Goal: Information Seeking & Learning: Compare options

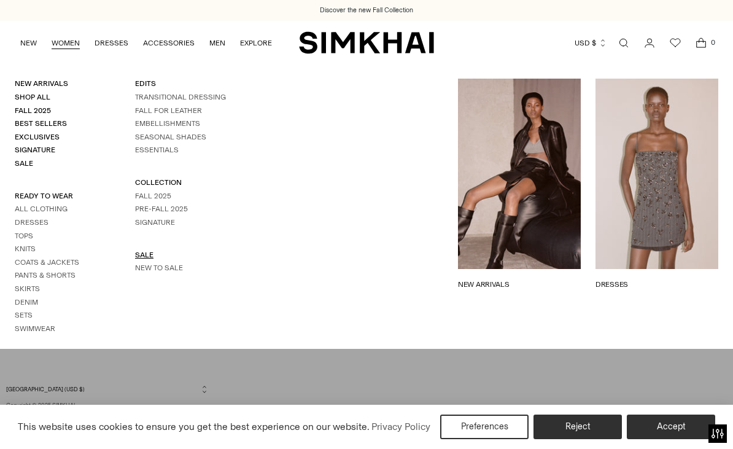
click at [142, 254] on link "SALE" at bounding box center [144, 255] width 18 height 9
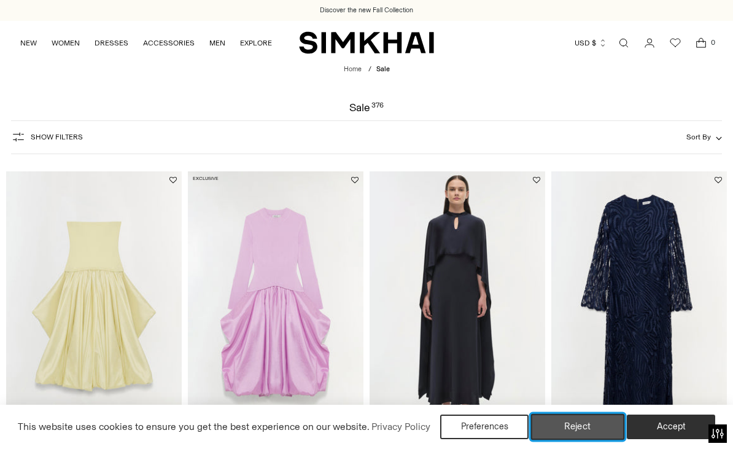
click at [577, 422] on button "Reject" at bounding box center [578, 427] width 94 height 26
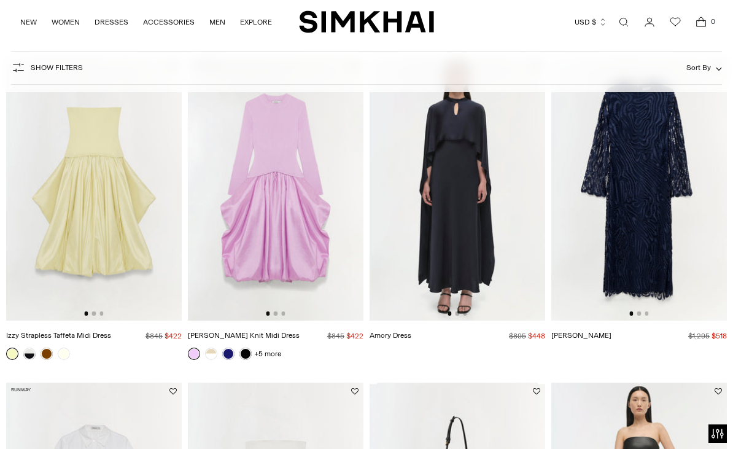
scroll to position [115, 0]
click at [93, 214] on img at bounding box center [94, 187] width 176 height 263
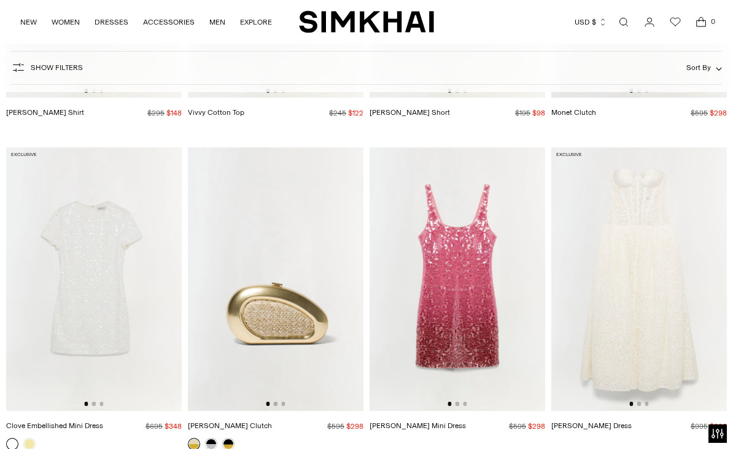
scroll to position [2665, 0]
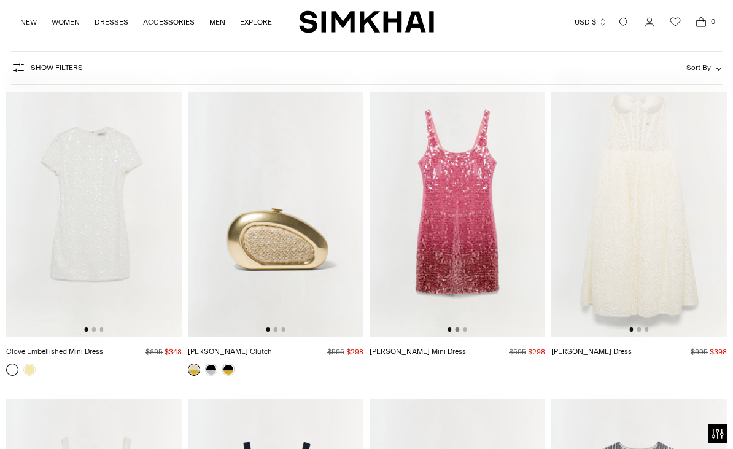
click at [459, 330] on button "Go to slide 2" at bounding box center [458, 329] width 4 height 4
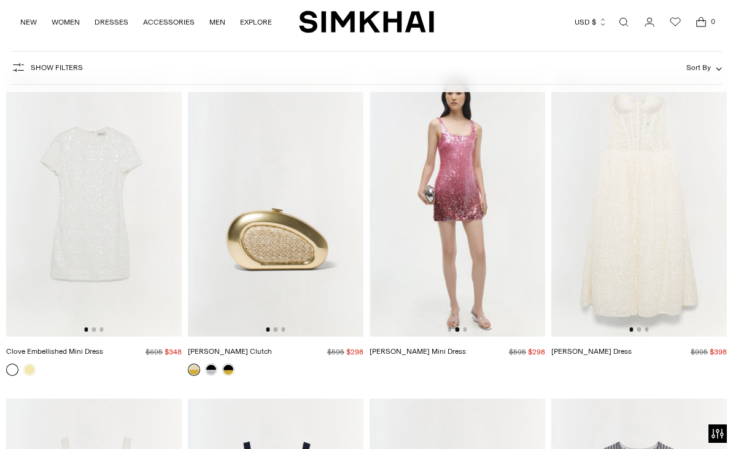
scroll to position [0, 176]
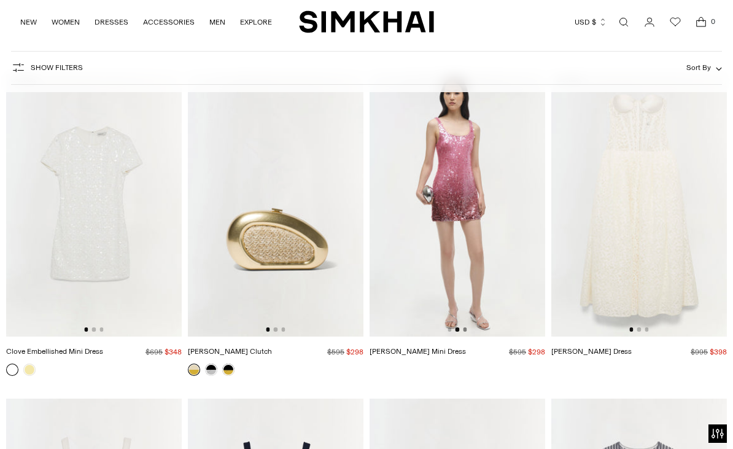
click at [463, 330] on button "Go to slide 3" at bounding box center [465, 329] width 4 height 4
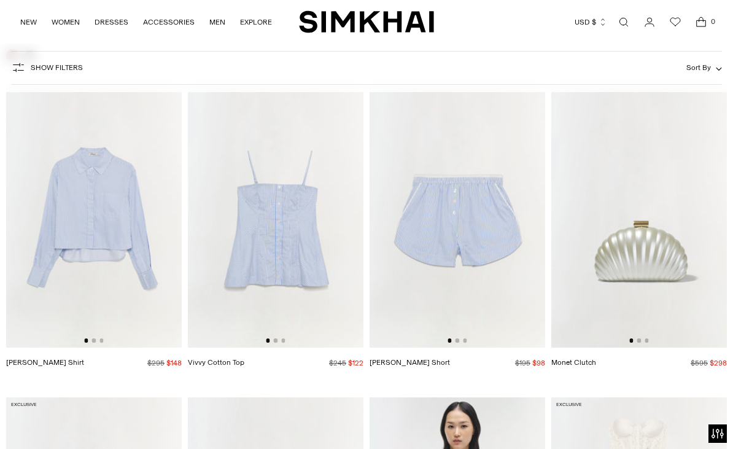
scroll to position [2340, 0]
click at [640, 340] on button "Go to slide 2" at bounding box center [639, 341] width 4 height 4
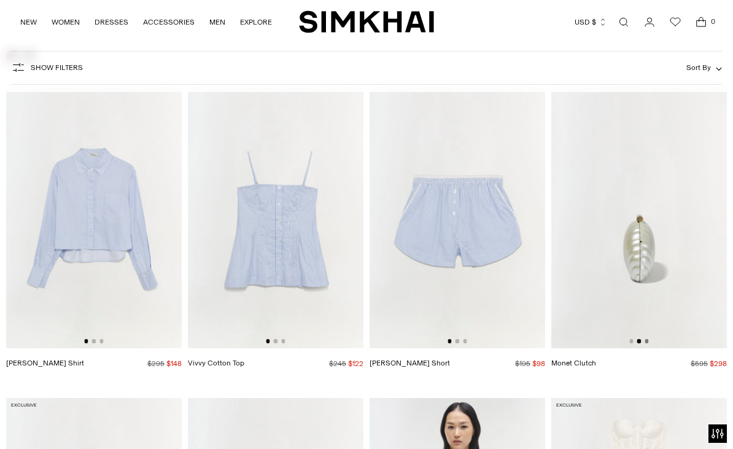
click at [647, 341] on button "Go to slide 3" at bounding box center [647, 341] width 4 height 4
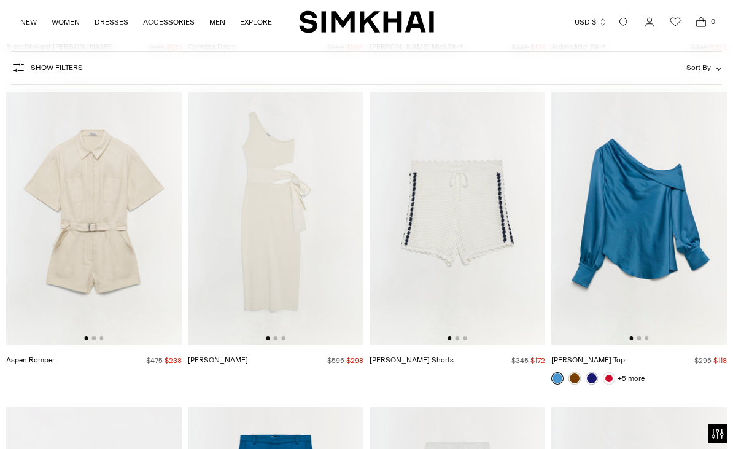
scroll to position [4264, 0]
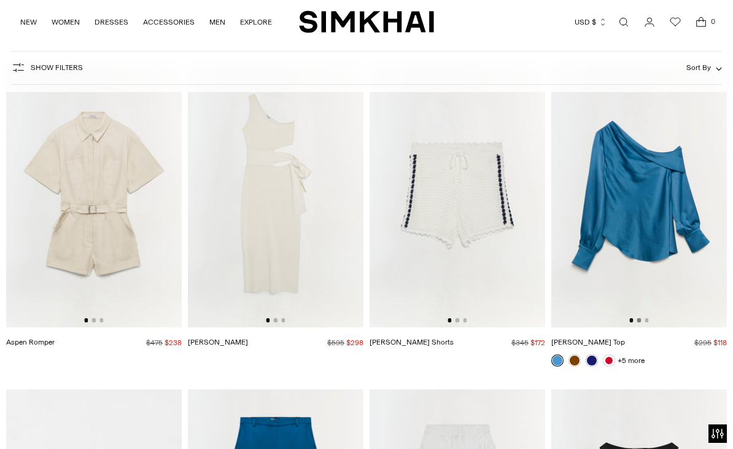
click at [639, 322] on button "Go to slide 2" at bounding box center [639, 320] width 4 height 4
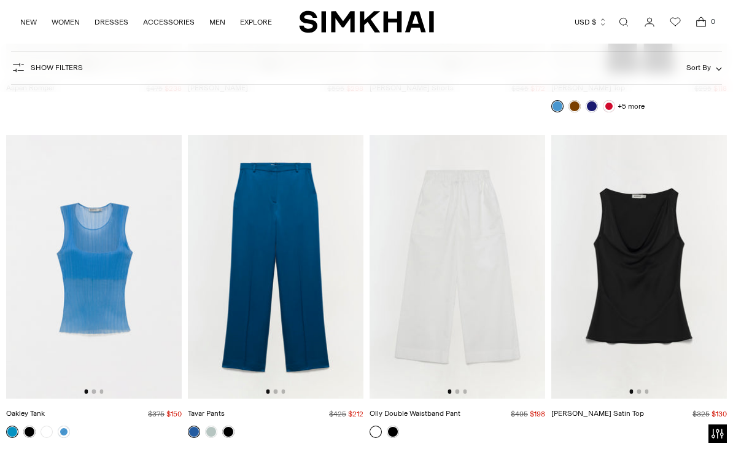
scroll to position [4595, 0]
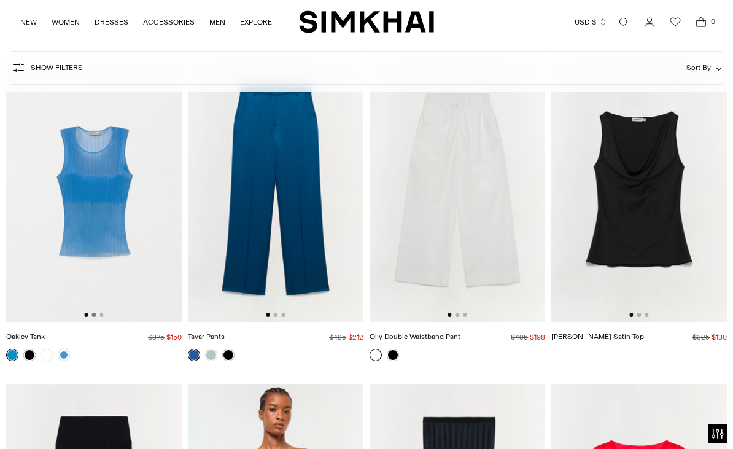
click at [93, 316] on button "Go to slide 2" at bounding box center [94, 315] width 4 height 4
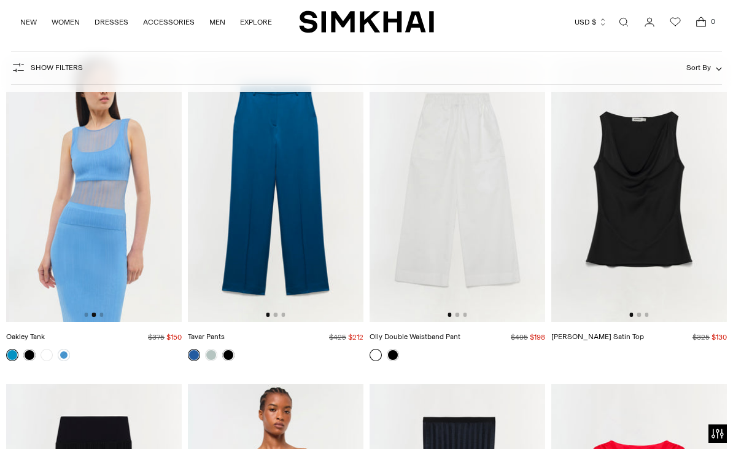
scroll to position [0, 176]
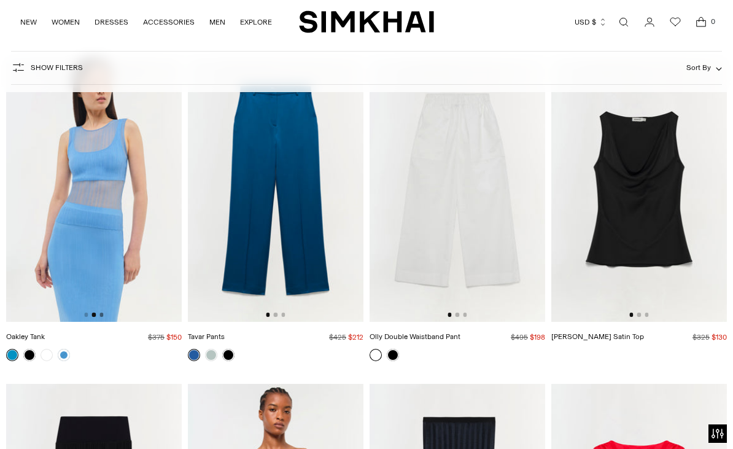
click at [103, 314] on button "Go to slide 3" at bounding box center [101, 315] width 4 height 4
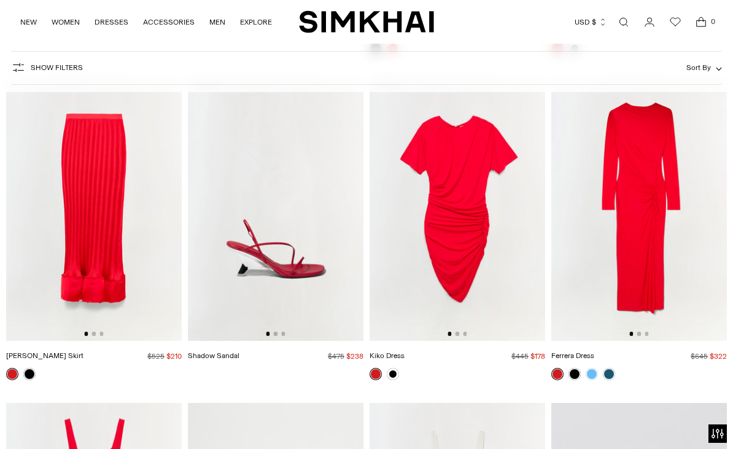
scroll to position [5218, 0]
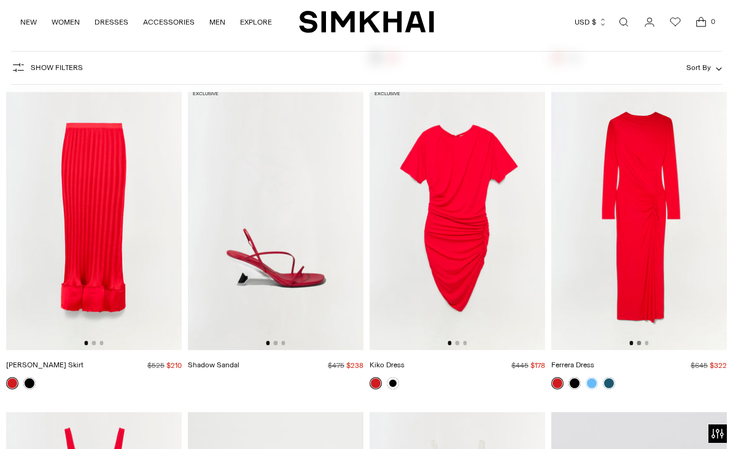
click at [639, 344] on button "Go to slide 2" at bounding box center [639, 343] width 4 height 4
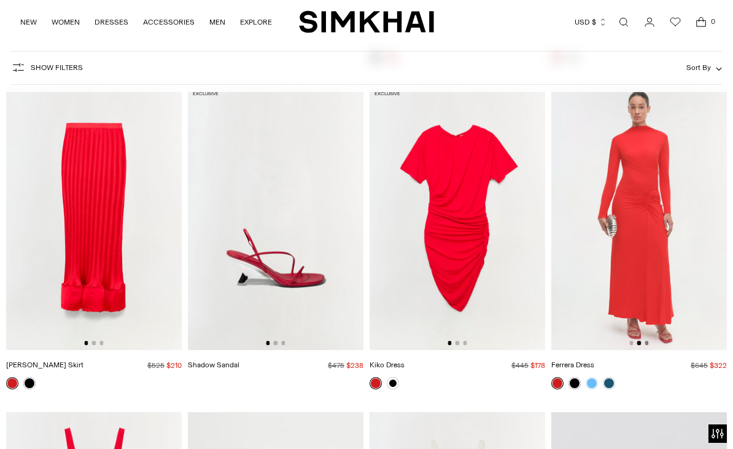
click at [645, 343] on button "Go to slide 3" at bounding box center [647, 343] width 4 height 4
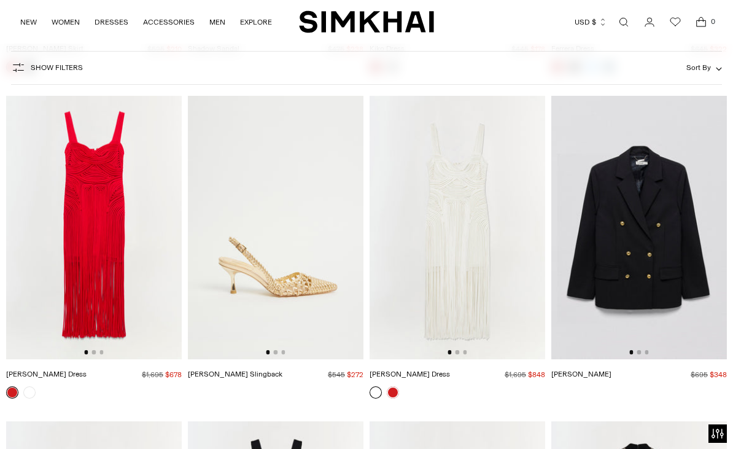
scroll to position [5580, 0]
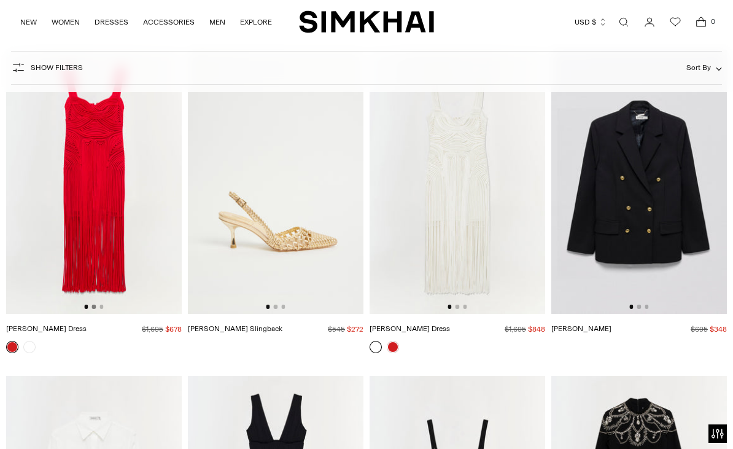
click at [93, 306] on button "Go to slide 2" at bounding box center [94, 307] width 4 height 4
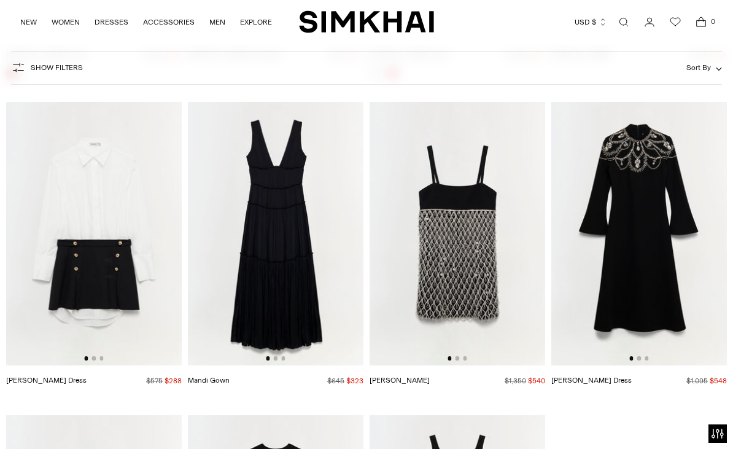
scroll to position [5860, 0]
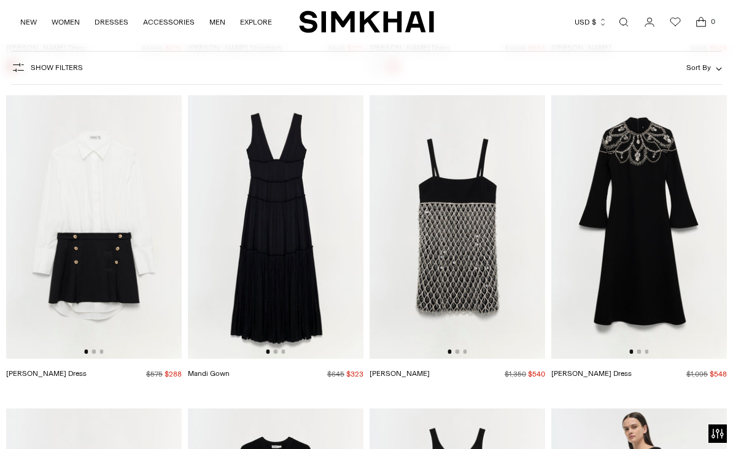
click at [278, 352] on div at bounding box center [275, 351] width 19 height 4
click at [284, 352] on button "Go to slide 3" at bounding box center [283, 351] width 4 height 4
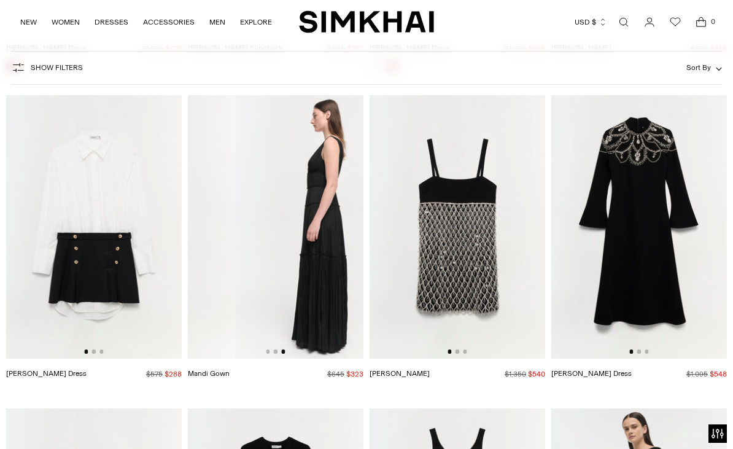
scroll to position [0, 351]
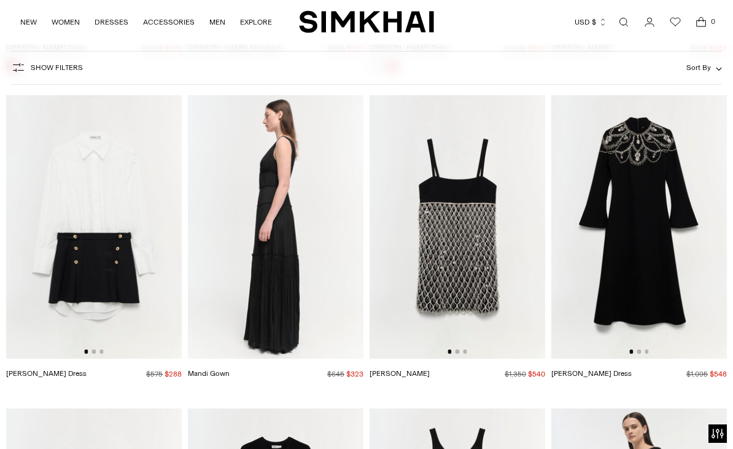
click at [279, 352] on div at bounding box center [275, 351] width 19 height 4
click at [270, 353] on div at bounding box center [275, 351] width 19 height 4
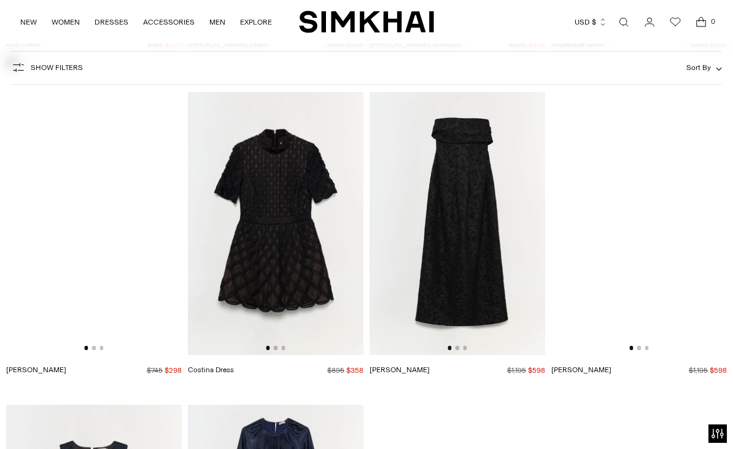
scroll to position [6516, 0]
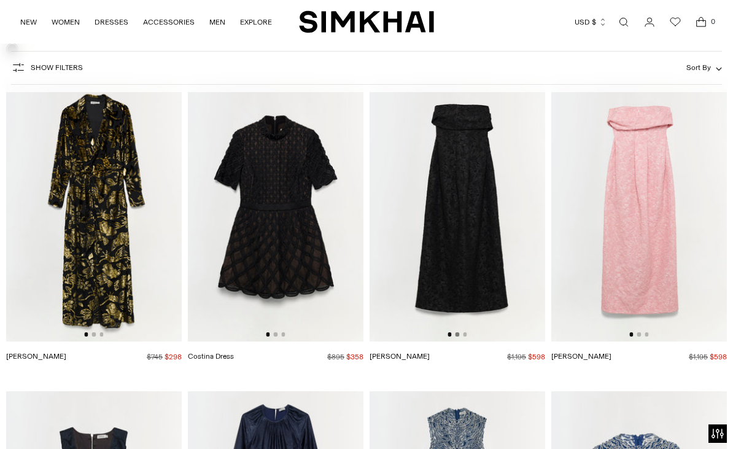
click at [457, 333] on button "Go to slide 2" at bounding box center [458, 334] width 4 height 4
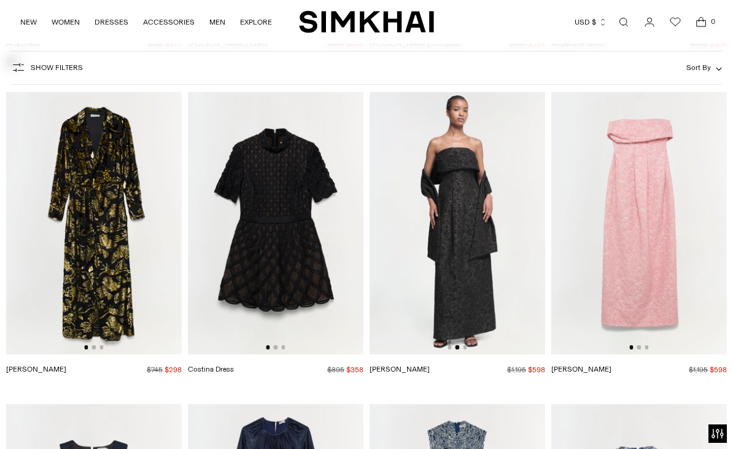
scroll to position [6474, 0]
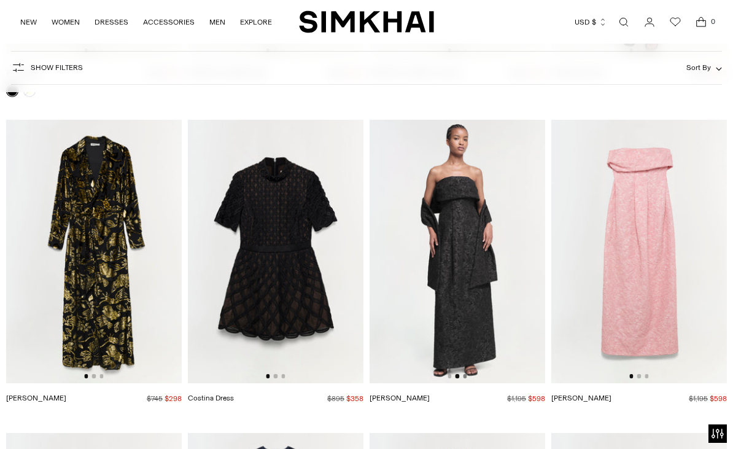
click at [466, 376] on button "Go to slide 3" at bounding box center [465, 376] width 4 height 4
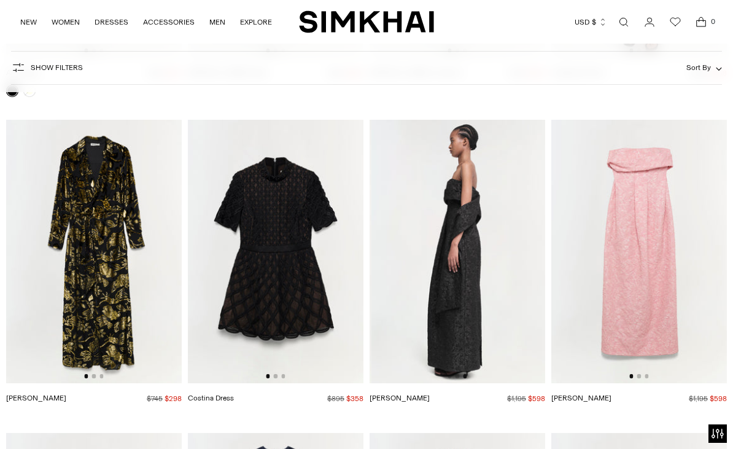
scroll to position [0, 351]
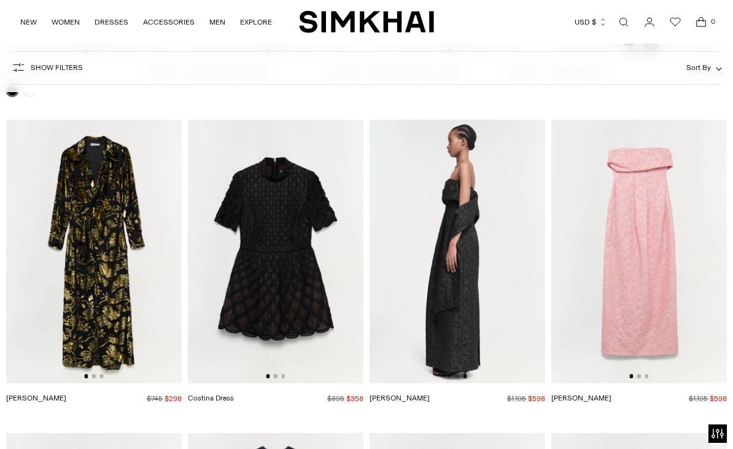
click at [642, 378] on img at bounding box center [639, 251] width 176 height 263
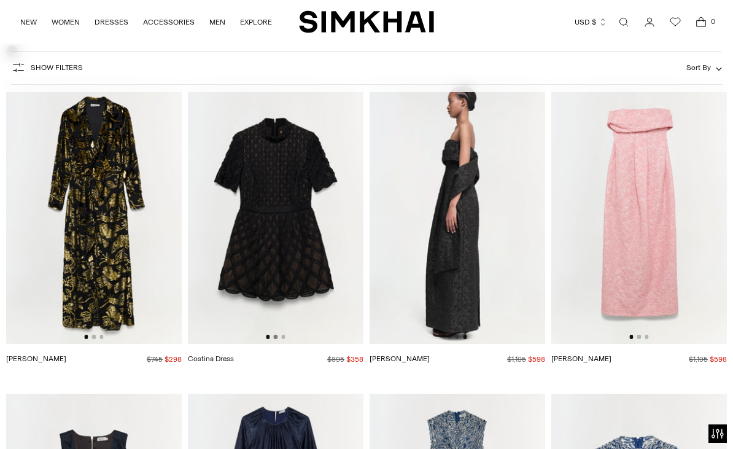
click at [276, 336] on button "Go to slide 2" at bounding box center [276, 337] width 4 height 4
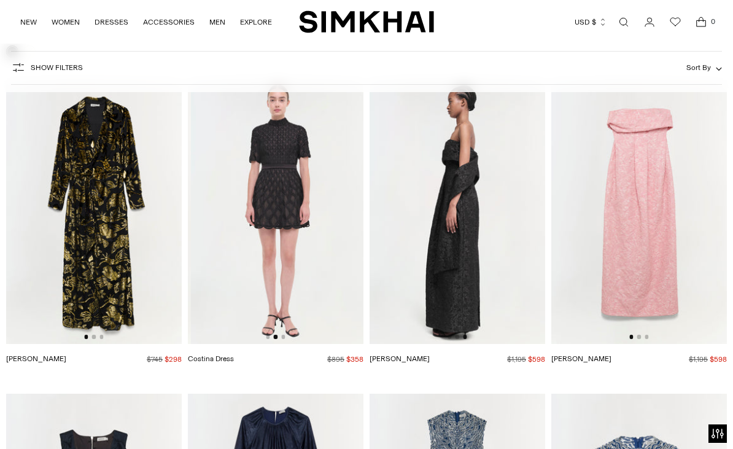
scroll to position [0, 176]
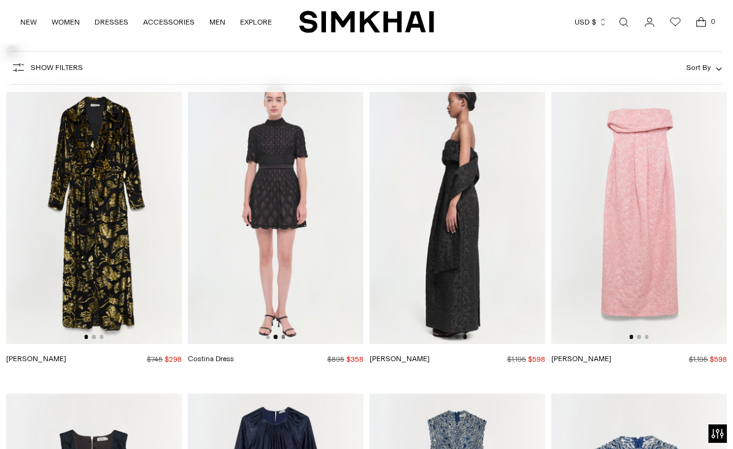
click at [284, 336] on button "Go to slide 3" at bounding box center [283, 337] width 4 height 4
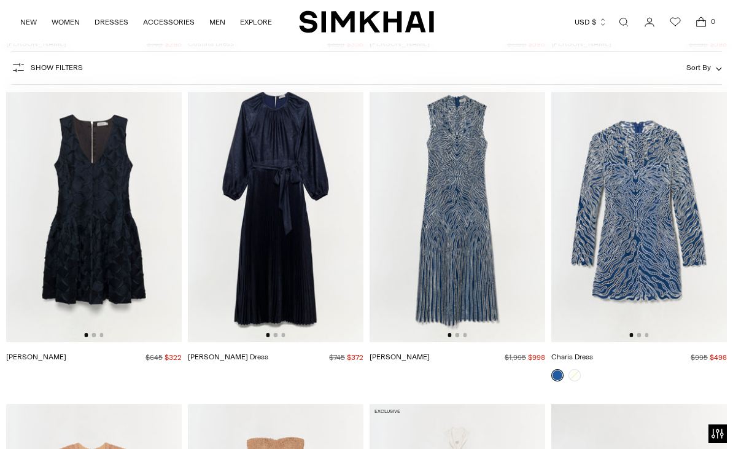
scroll to position [6825, 0]
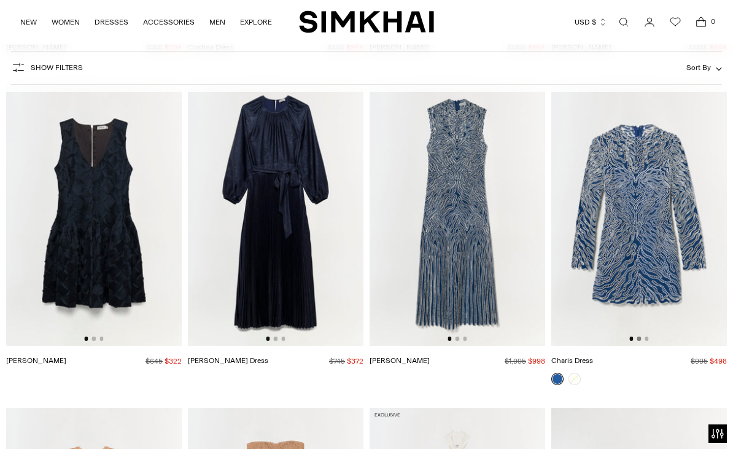
click at [639, 340] on button "Go to slide 2" at bounding box center [639, 338] width 4 height 4
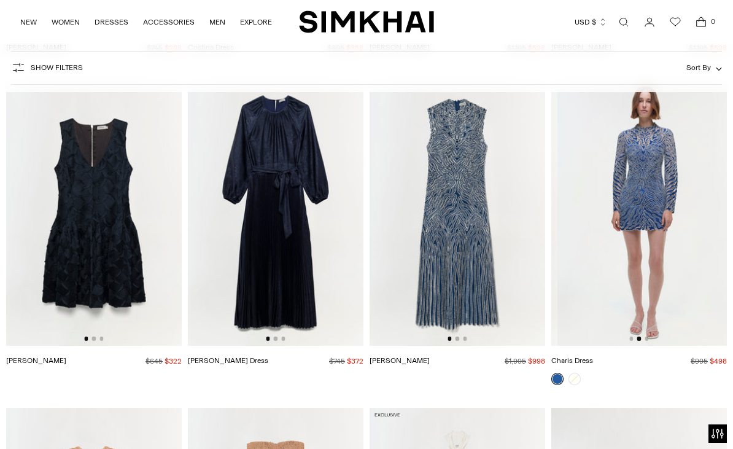
scroll to position [0, 176]
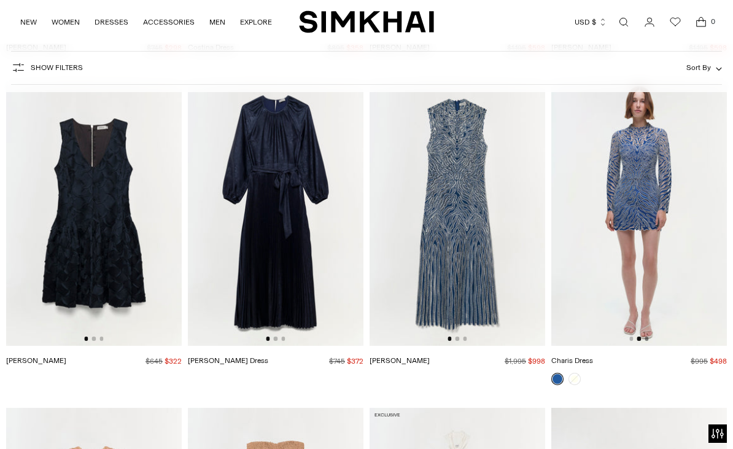
click at [647, 340] on button "Go to slide 3" at bounding box center [647, 338] width 4 height 4
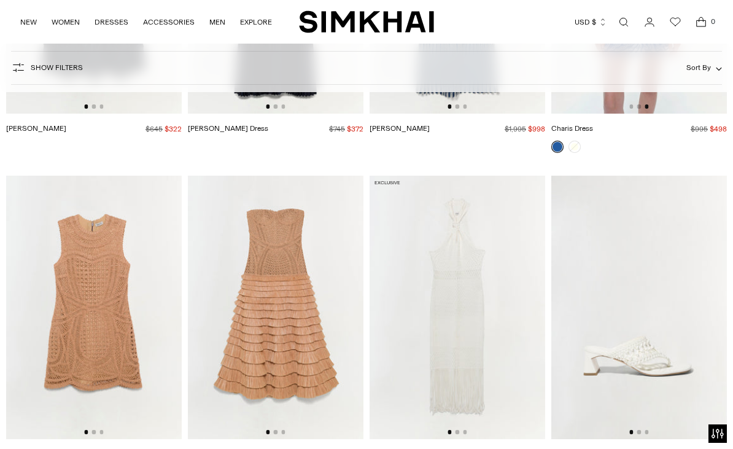
scroll to position [7159, 0]
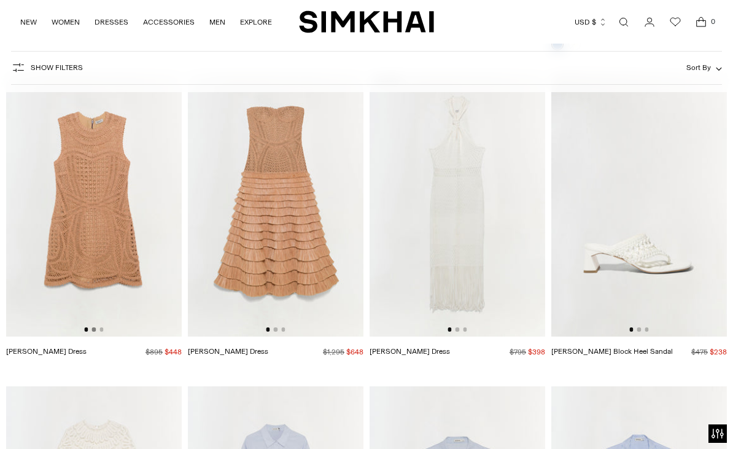
click at [93, 328] on button "Go to slide 2" at bounding box center [94, 329] width 4 height 4
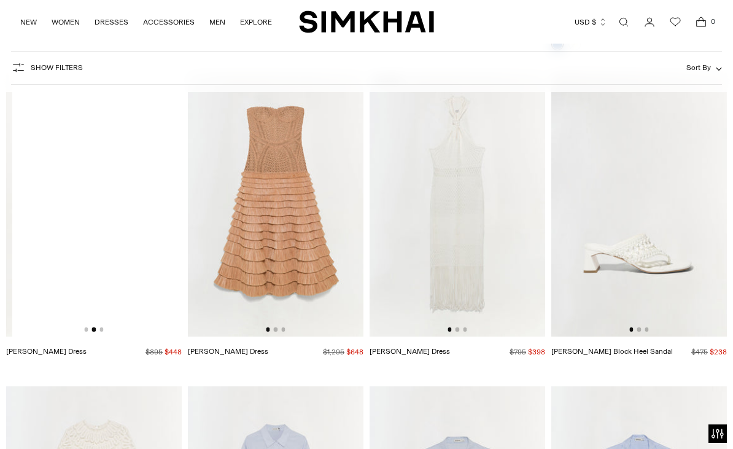
scroll to position [0, 176]
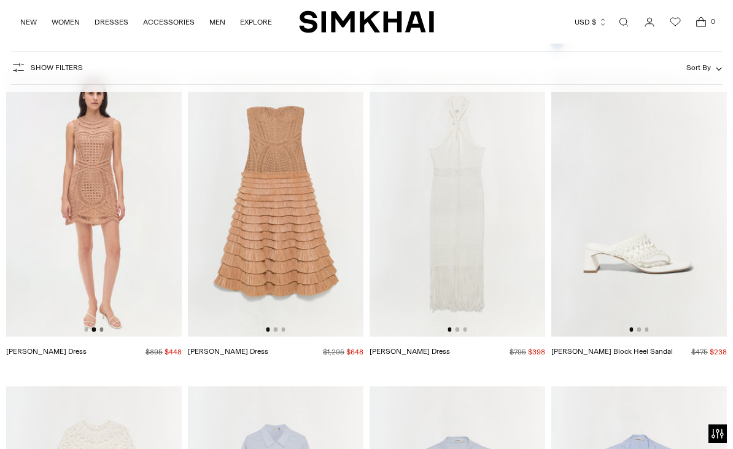
click at [100, 328] on button "Go to slide 3" at bounding box center [101, 329] width 4 height 4
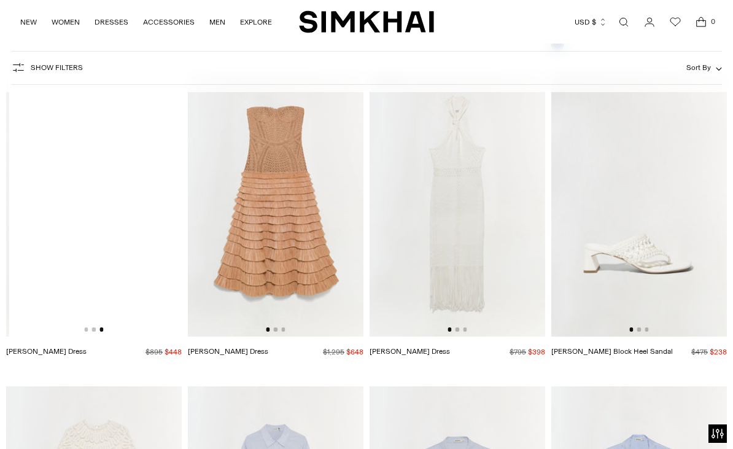
scroll to position [0, 351]
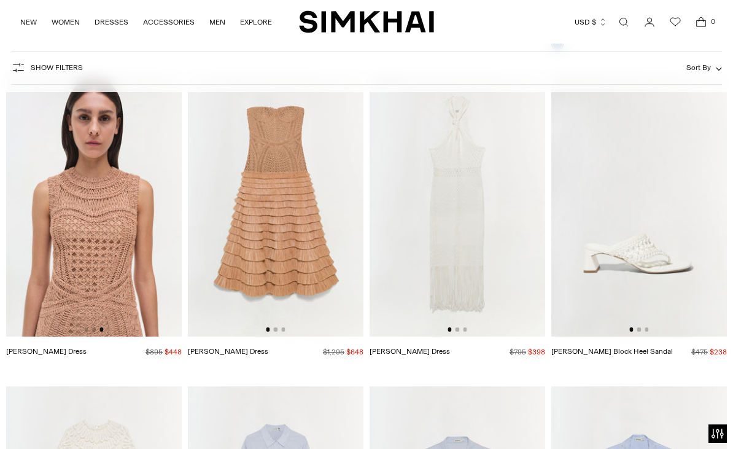
click at [277, 331] on div at bounding box center [275, 329] width 19 height 4
click at [276, 330] on button "Go to slide 2" at bounding box center [276, 329] width 4 height 4
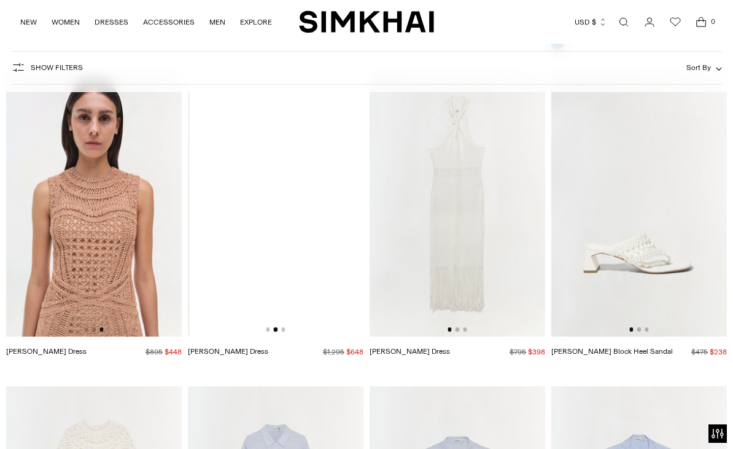
scroll to position [0, 176]
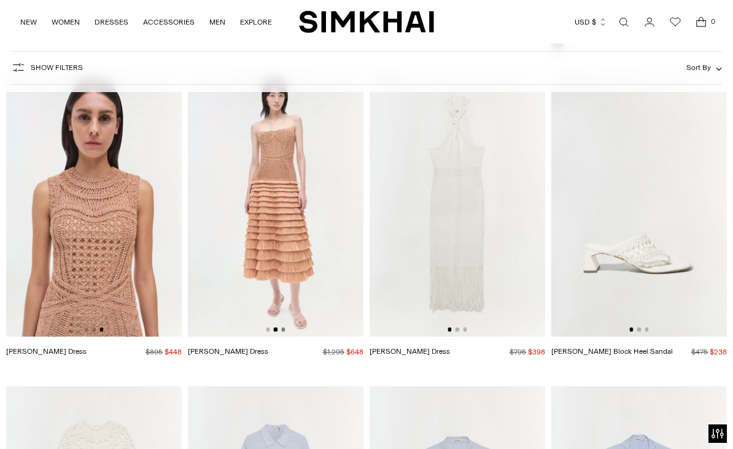
click at [283, 330] on button "Go to slide 3" at bounding box center [283, 329] width 4 height 4
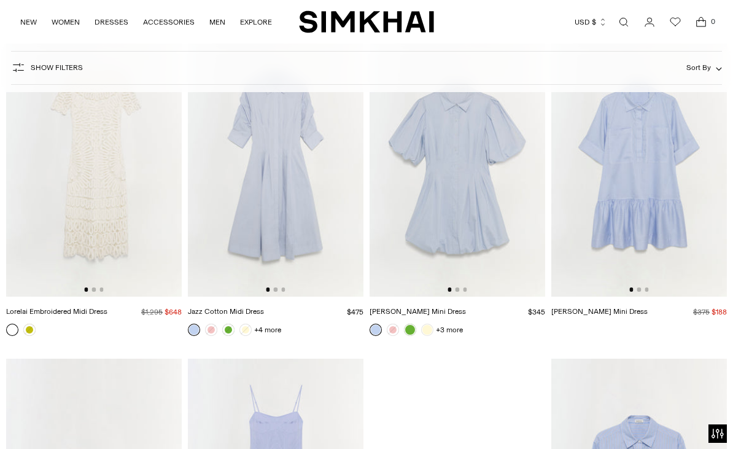
scroll to position [7530, 0]
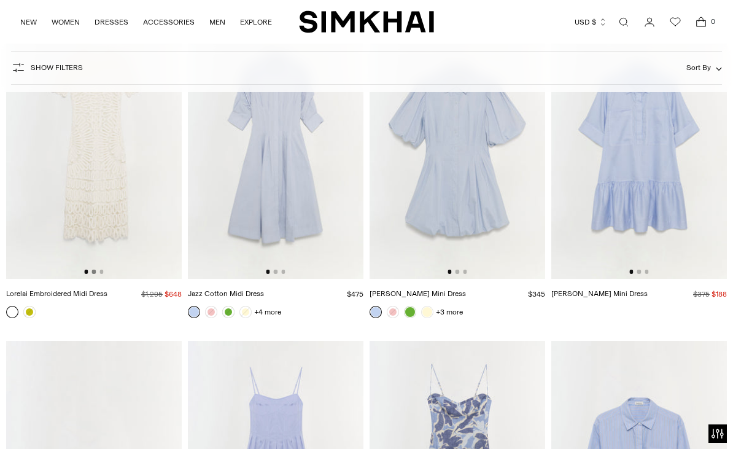
click at [94, 271] on button "Go to slide 2" at bounding box center [94, 272] width 4 height 4
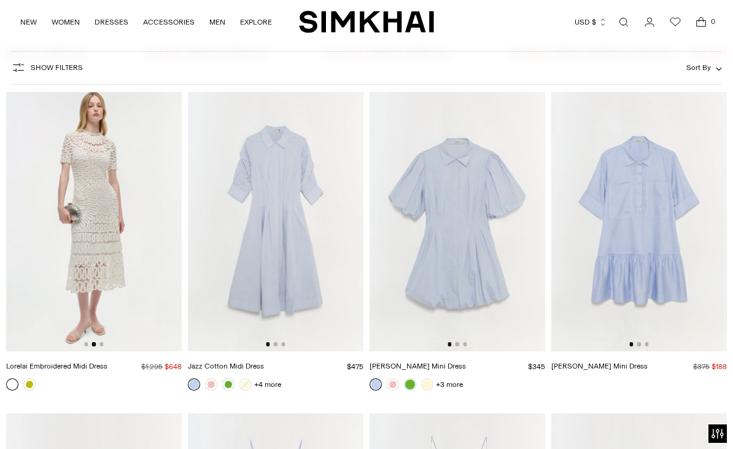
scroll to position [7443, 0]
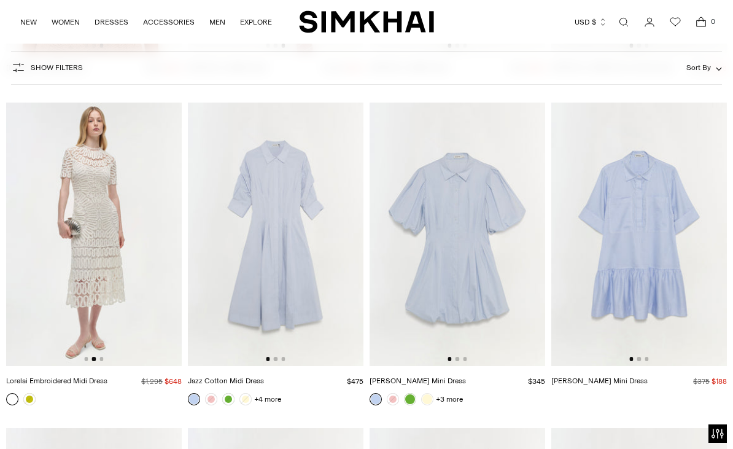
click at [104, 360] on img at bounding box center [94, 234] width 176 height 263
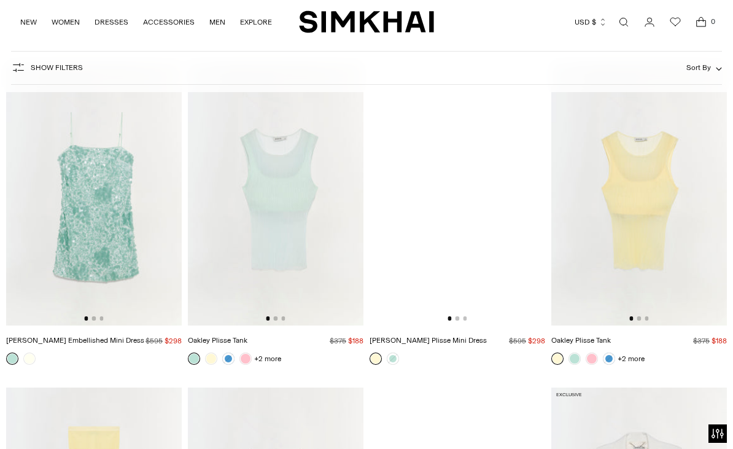
scroll to position [8462, 0]
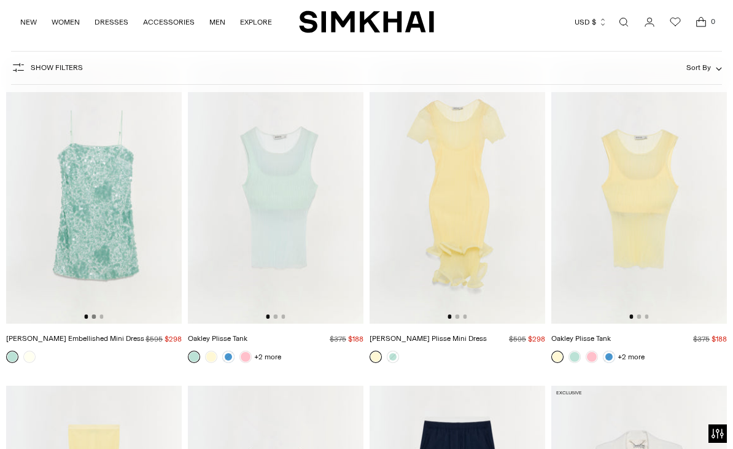
click at [93, 318] on button "Go to slide 2" at bounding box center [94, 316] width 4 height 4
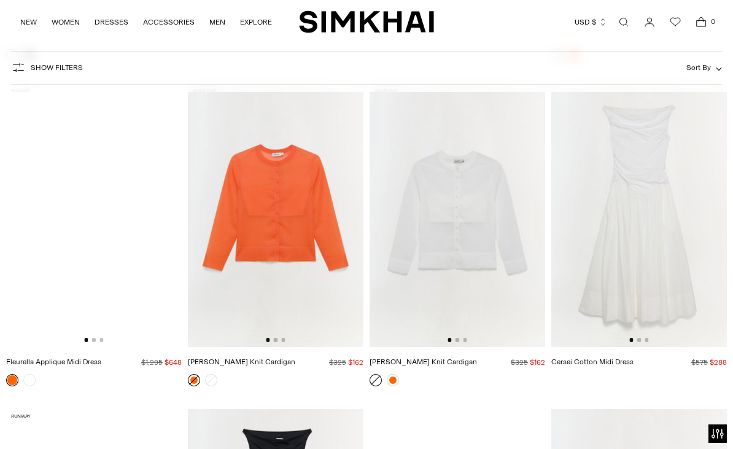
scroll to position [11316, 0]
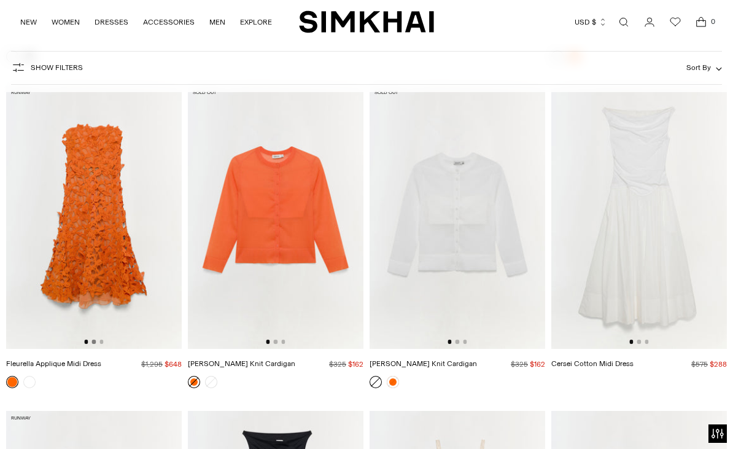
click at [93, 342] on button "Go to slide 2" at bounding box center [94, 342] width 4 height 4
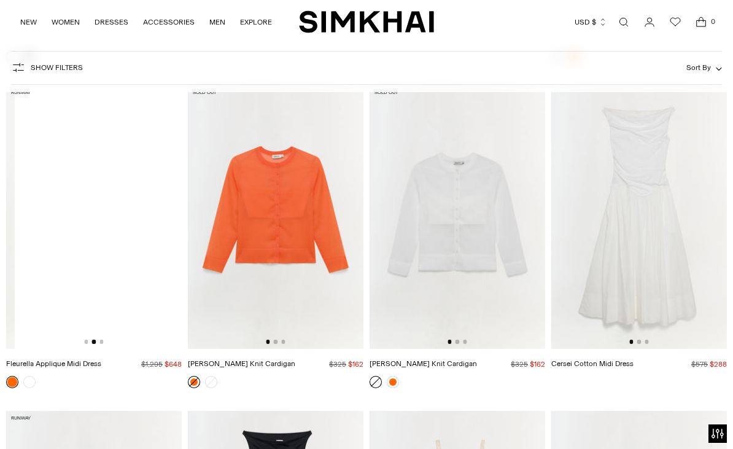
scroll to position [0, 176]
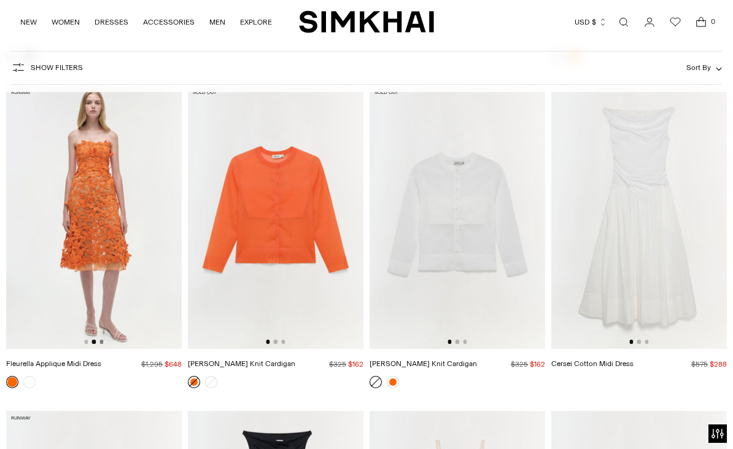
click at [100, 342] on button "Go to slide 3" at bounding box center [101, 342] width 4 height 4
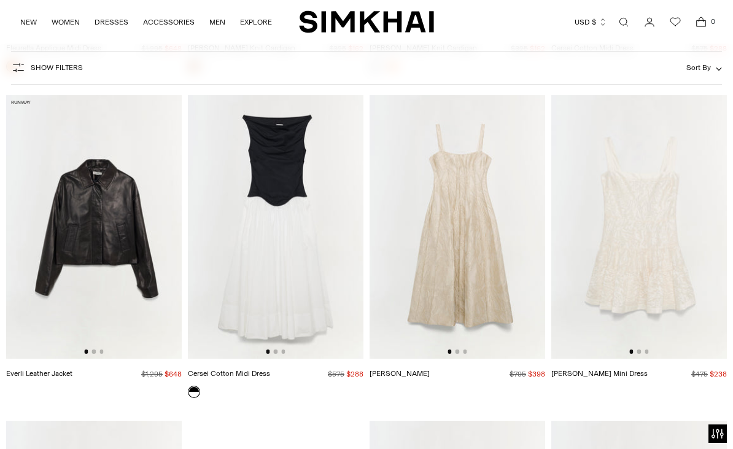
scroll to position [11636, 0]
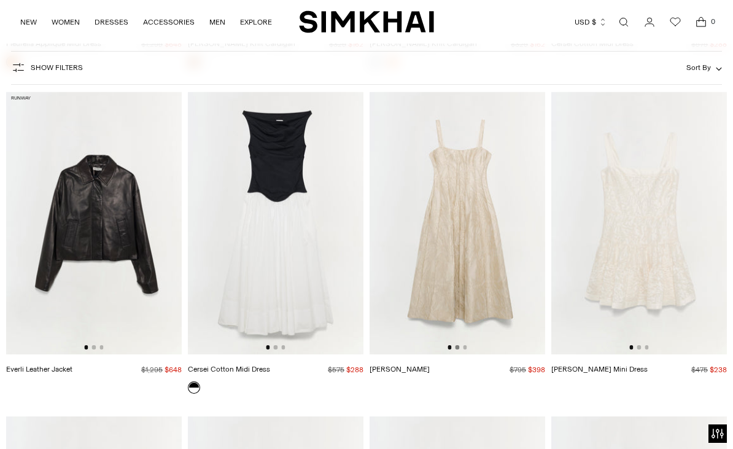
click at [458, 349] on button "Go to slide 2" at bounding box center [458, 347] width 4 height 4
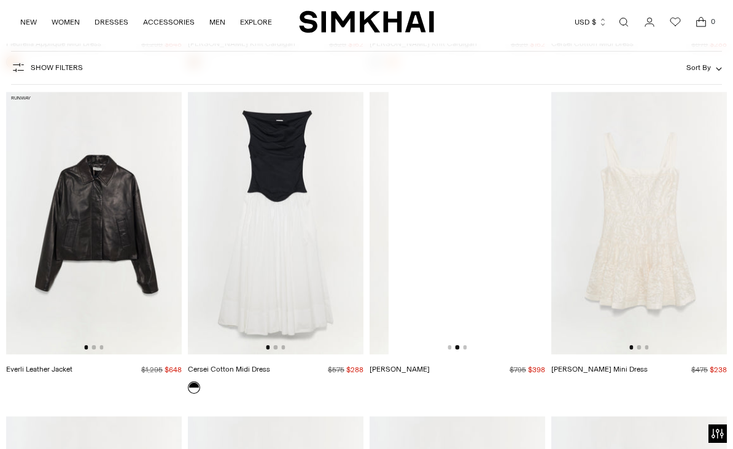
scroll to position [0, 176]
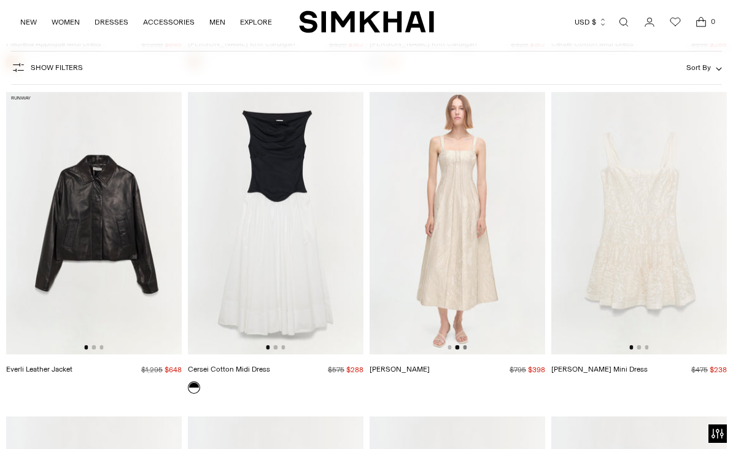
click at [464, 348] on button "Go to slide 3" at bounding box center [465, 347] width 4 height 4
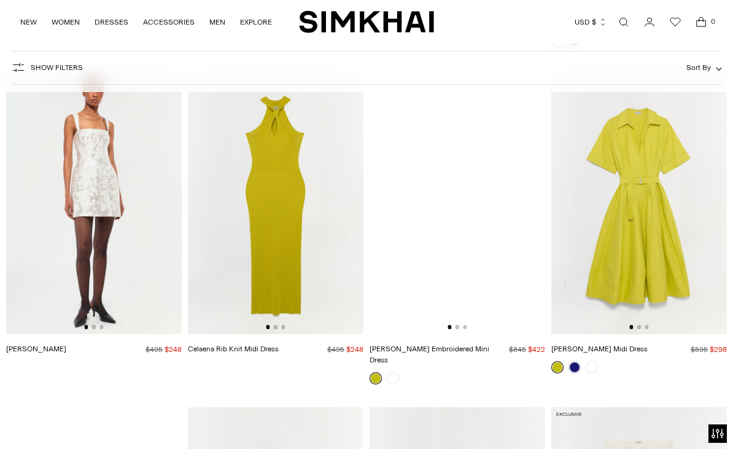
scroll to position [13613, 0]
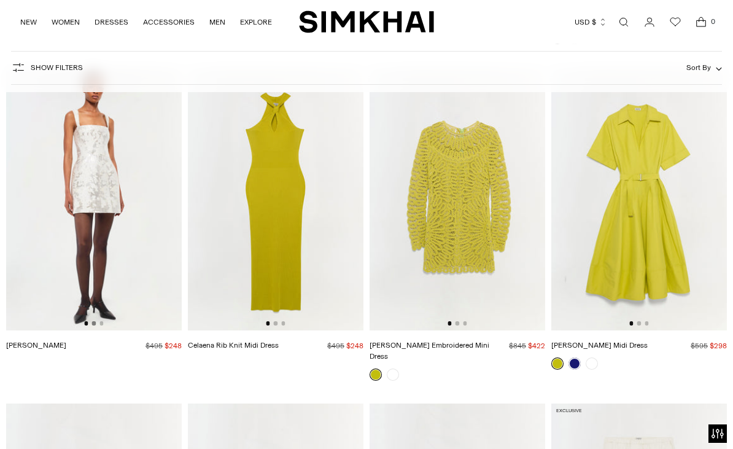
click at [94, 323] on button "Go to slide 2" at bounding box center [94, 323] width 4 height 4
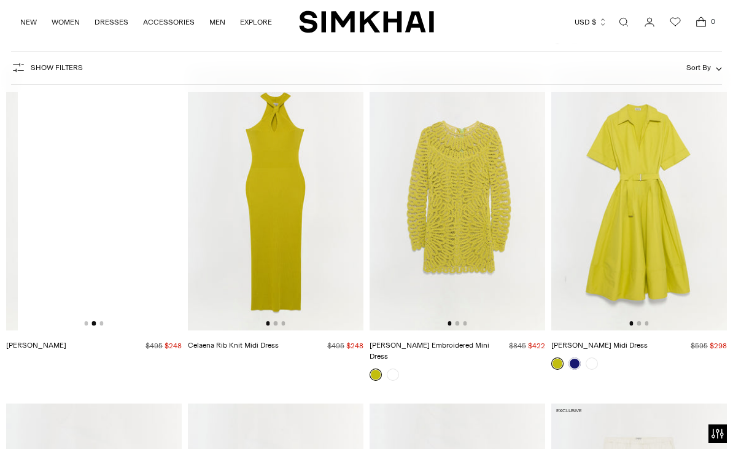
scroll to position [0, 176]
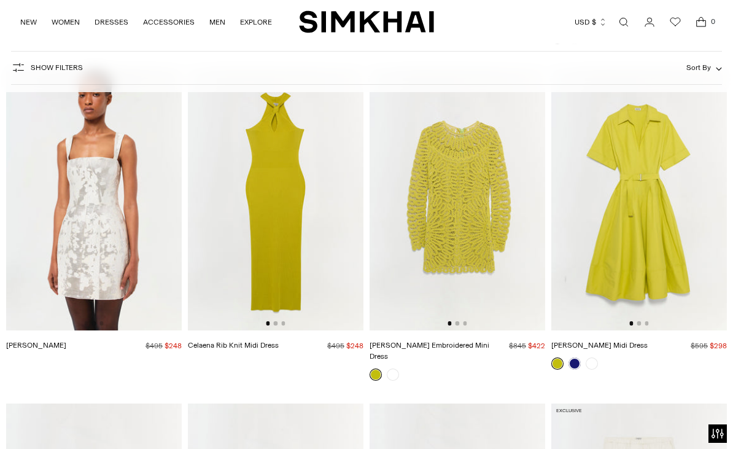
click at [459, 324] on div at bounding box center [457, 323] width 19 height 4
click at [457, 323] on button "Go to slide 2" at bounding box center [458, 323] width 4 height 4
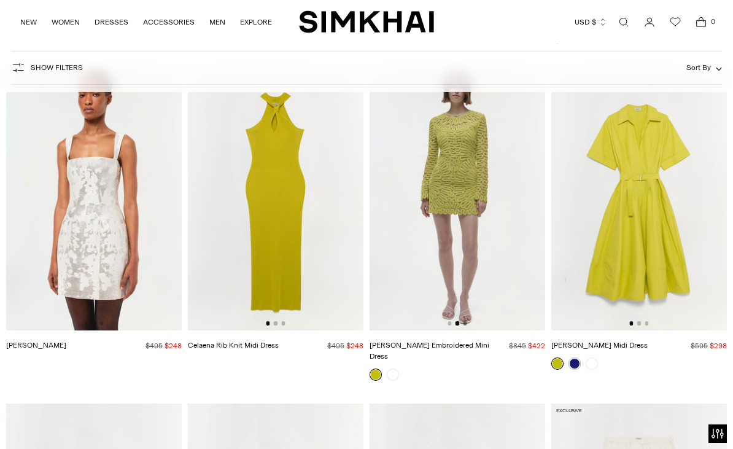
click at [465, 325] on button "Go to slide 3" at bounding box center [465, 323] width 4 height 4
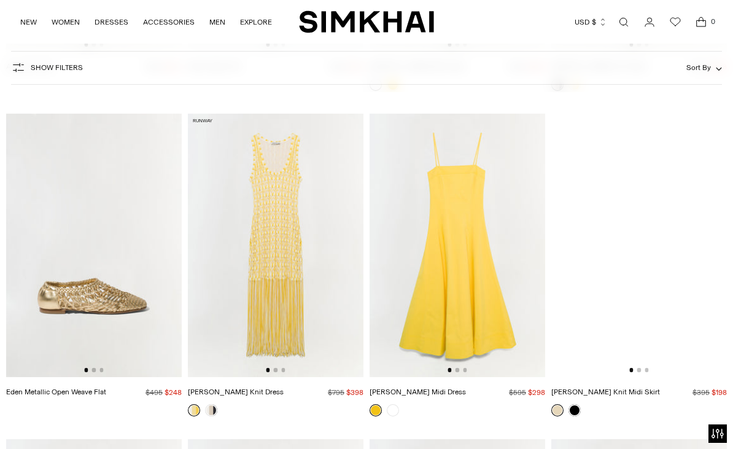
scroll to position [14880, 0]
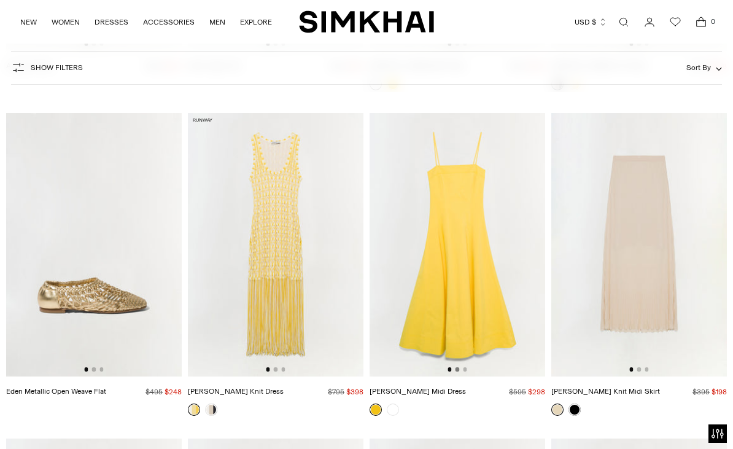
click at [458, 367] on button "Go to slide 2" at bounding box center [458, 369] width 4 height 4
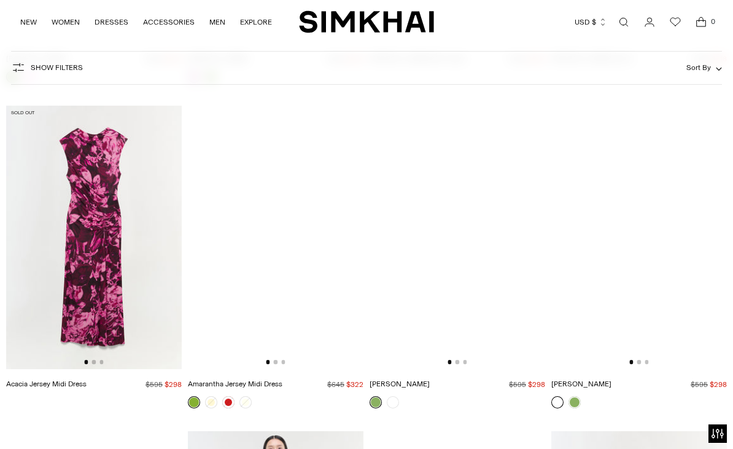
scroll to position [16190, 0]
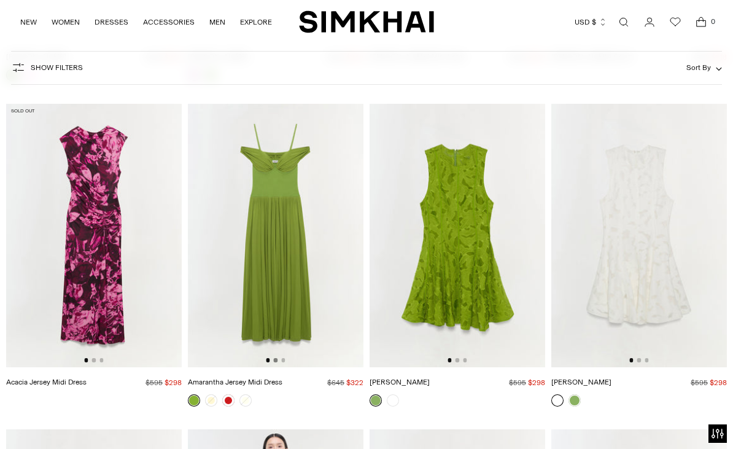
click at [276, 358] on button "Go to slide 2" at bounding box center [276, 360] width 4 height 4
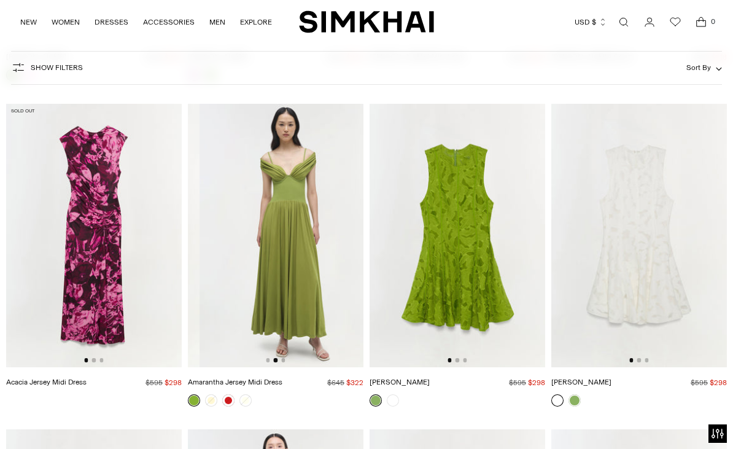
scroll to position [0, 176]
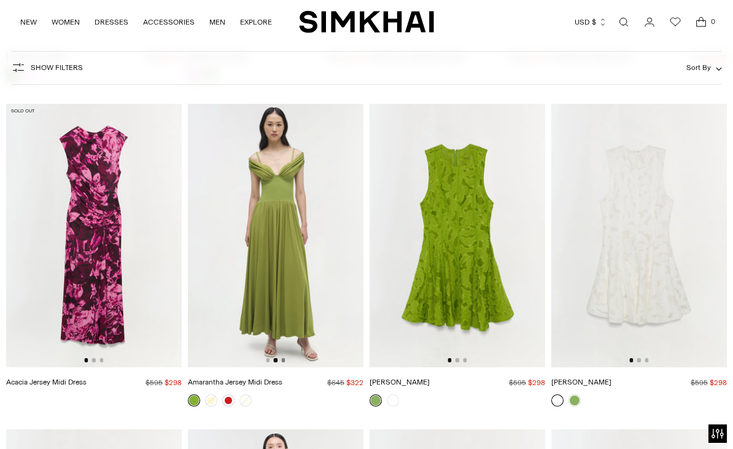
click at [282, 358] on button "Go to slide 3" at bounding box center [283, 360] width 4 height 4
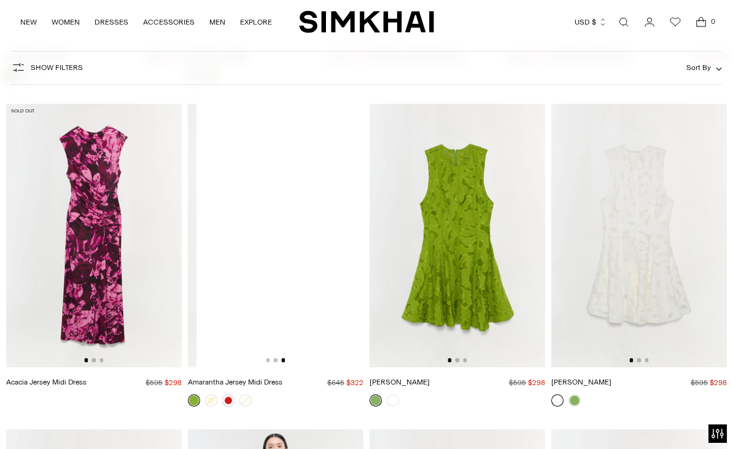
scroll to position [0, 351]
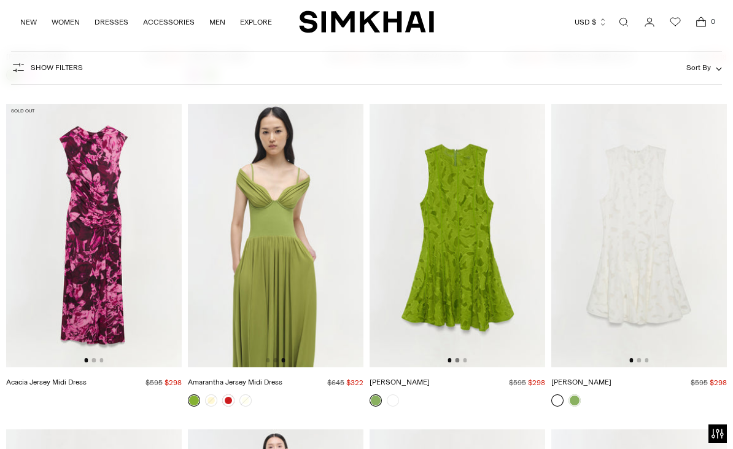
click at [457, 358] on button "Go to slide 2" at bounding box center [458, 360] width 4 height 4
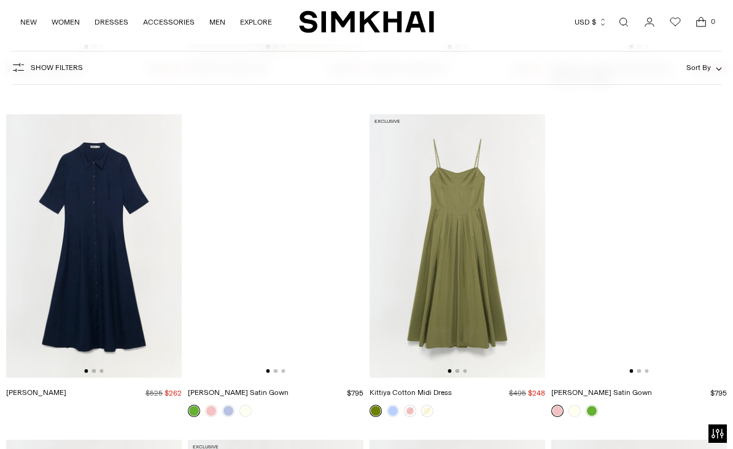
scroll to position [17143, 0]
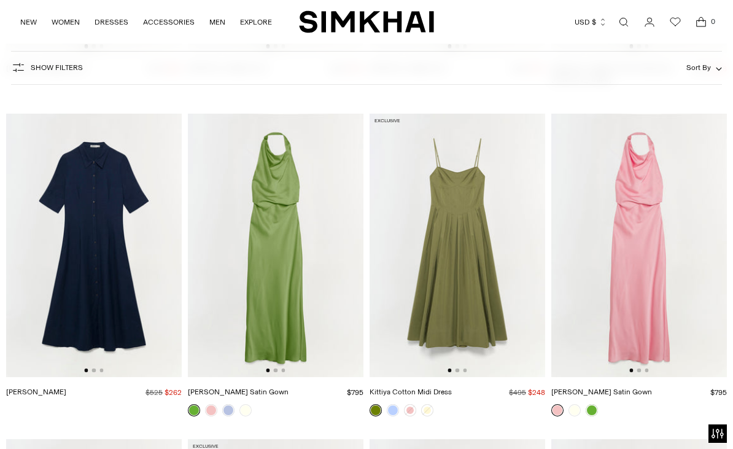
click at [278, 368] on div at bounding box center [275, 370] width 19 height 4
click at [276, 368] on button "Go to slide 2" at bounding box center [276, 370] width 4 height 4
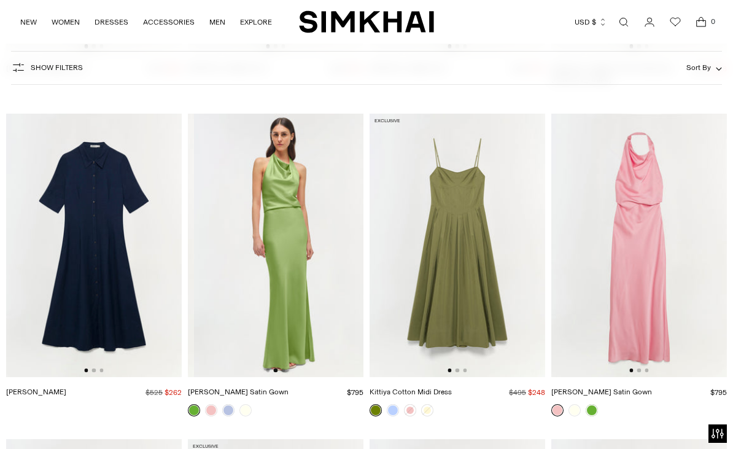
scroll to position [0, 176]
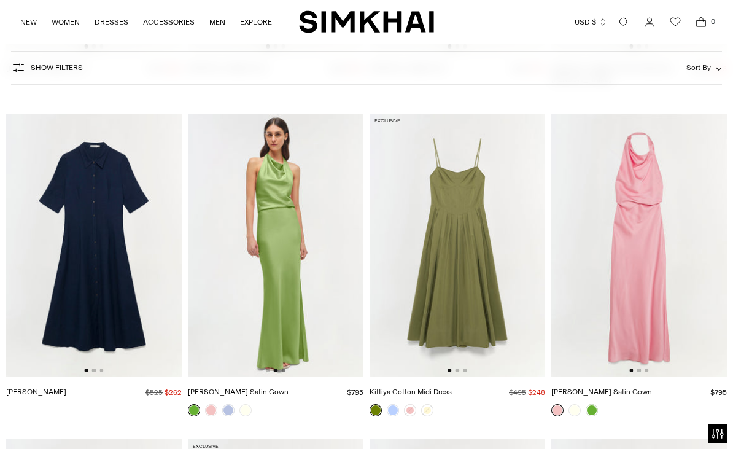
click at [284, 368] on button "Go to slide 3" at bounding box center [283, 370] width 4 height 4
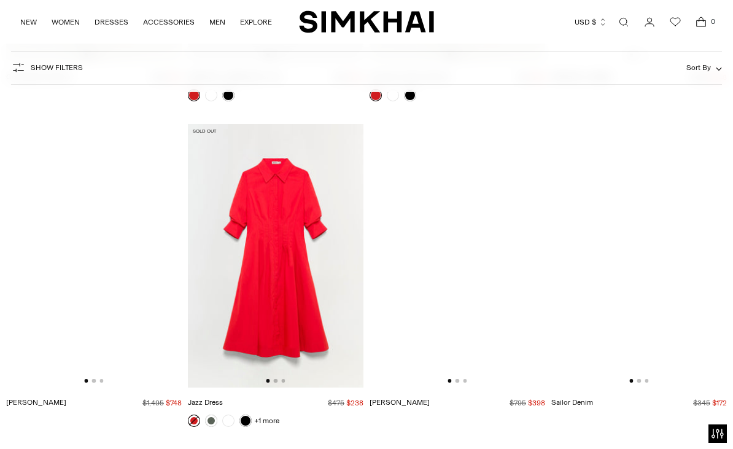
scroll to position [19095, 0]
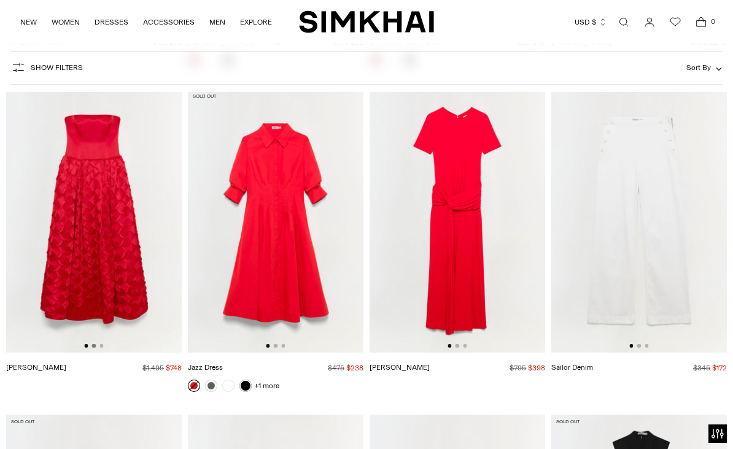
click at [94, 344] on button "Go to slide 2" at bounding box center [94, 346] width 4 height 4
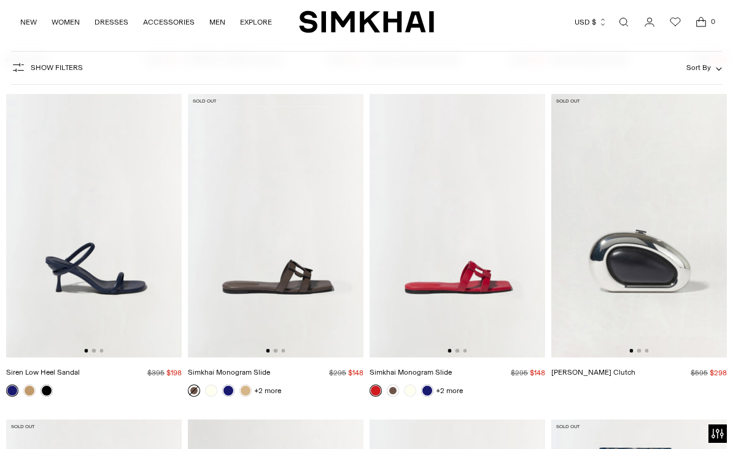
scroll to position [23567, 0]
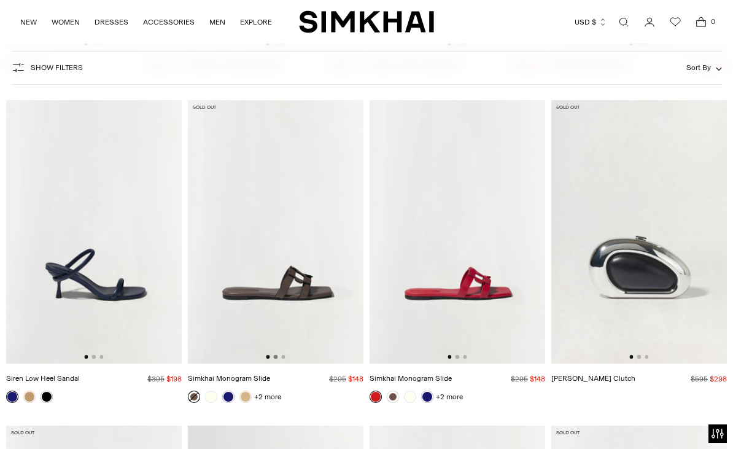
click at [276, 355] on button "Go to slide 2" at bounding box center [276, 357] width 4 height 4
click at [284, 355] on button "Go to slide 3" at bounding box center [283, 357] width 4 height 4
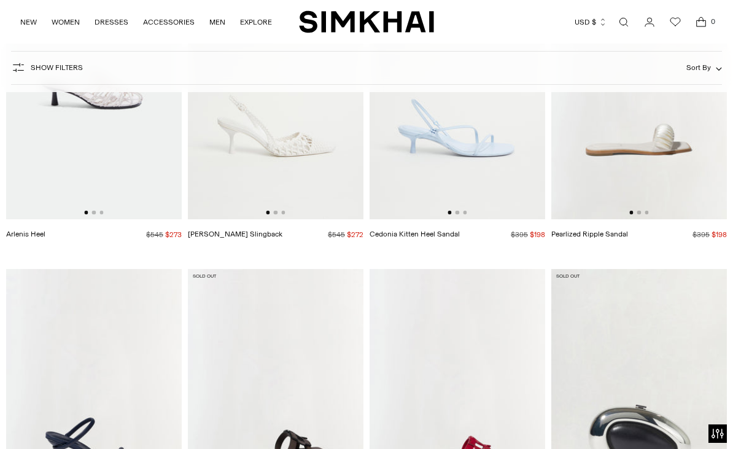
scroll to position [23297, 0]
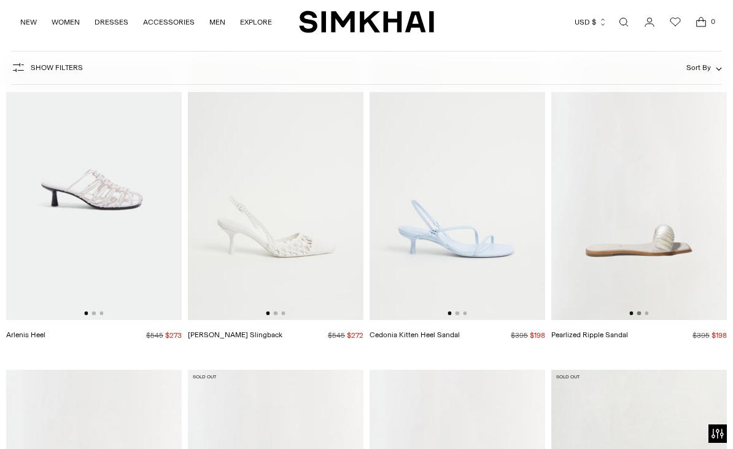
click at [640, 311] on button "Go to slide 2" at bounding box center [639, 313] width 4 height 4
click at [648, 311] on div at bounding box center [638, 313] width 19 height 4
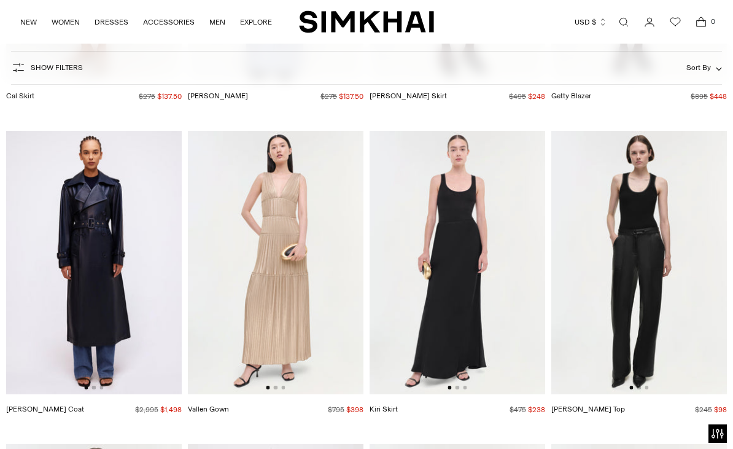
scroll to position [24837, 0]
click at [276, 385] on button "Go to slide 2" at bounding box center [276, 387] width 4 height 4
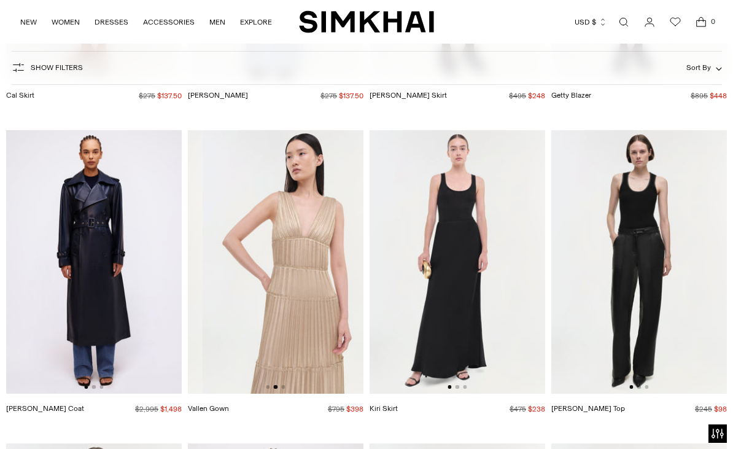
scroll to position [0, 176]
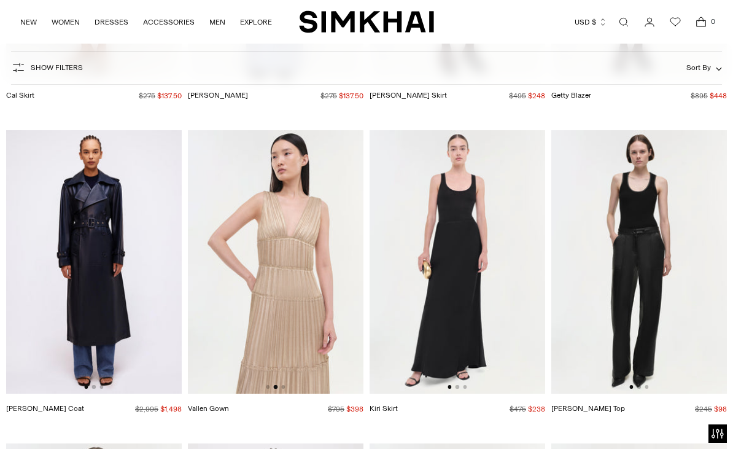
click at [285, 385] on div at bounding box center [275, 387] width 19 height 4
click at [284, 385] on button "Go to slide 3" at bounding box center [283, 387] width 4 height 4
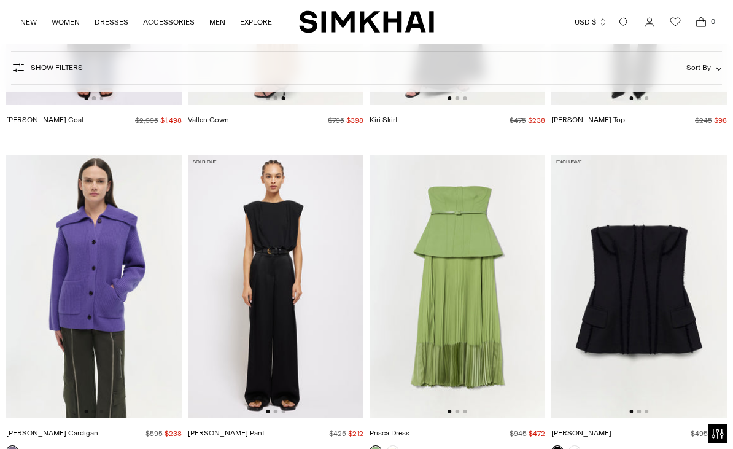
scroll to position [25137, 0]
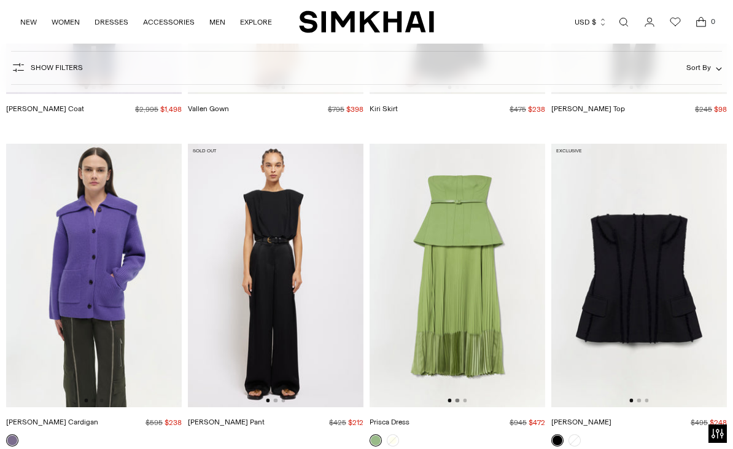
click at [457, 398] on button "Go to slide 2" at bounding box center [458, 400] width 4 height 4
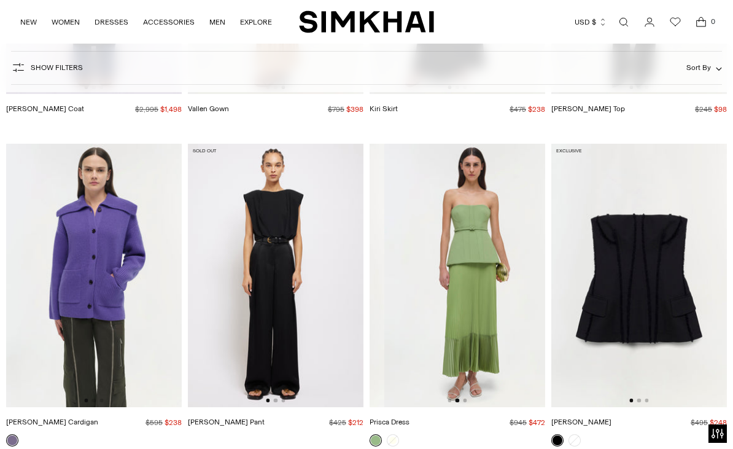
scroll to position [0, 176]
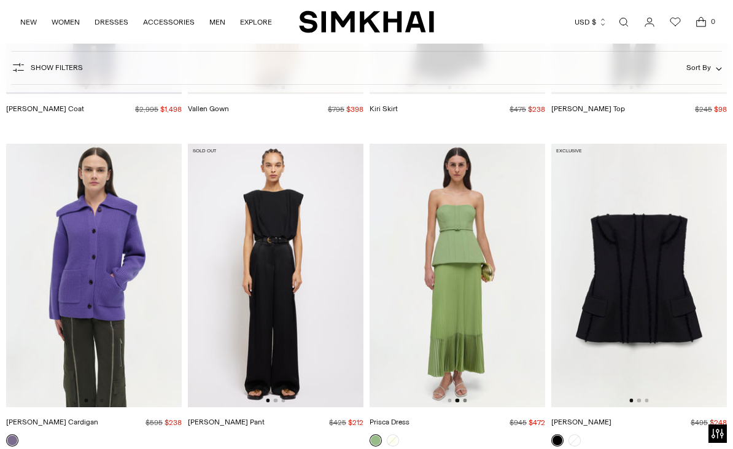
click at [465, 398] on button "Go to slide 3" at bounding box center [465, 400] width 4 height 4
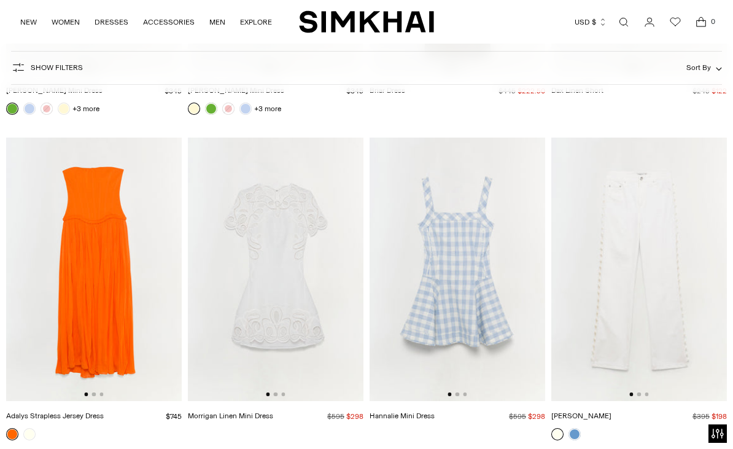
scroll to position [26179, 0]
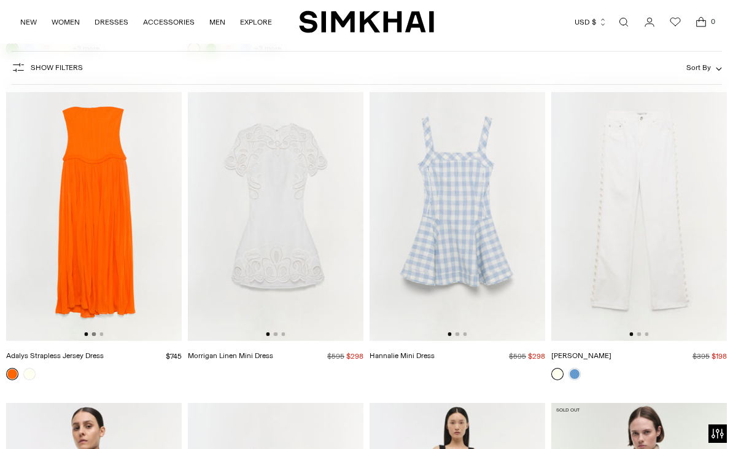
click at [95, 332] on button "Go to slide 2" at bounding box center [94, 334] width 4 height 4
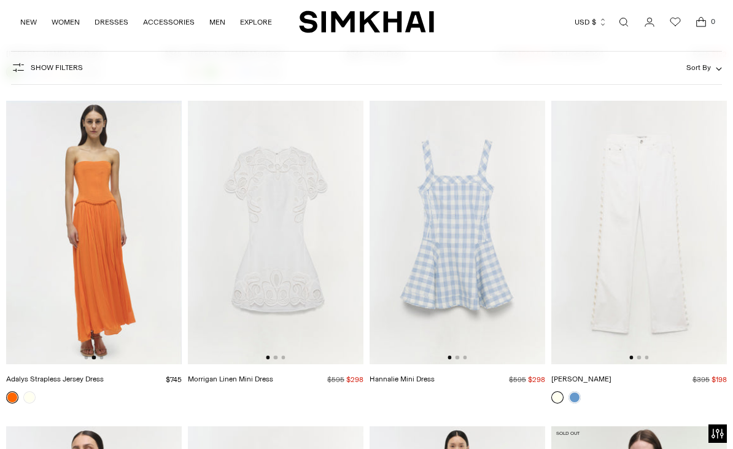
scroll to position [26124, 0]
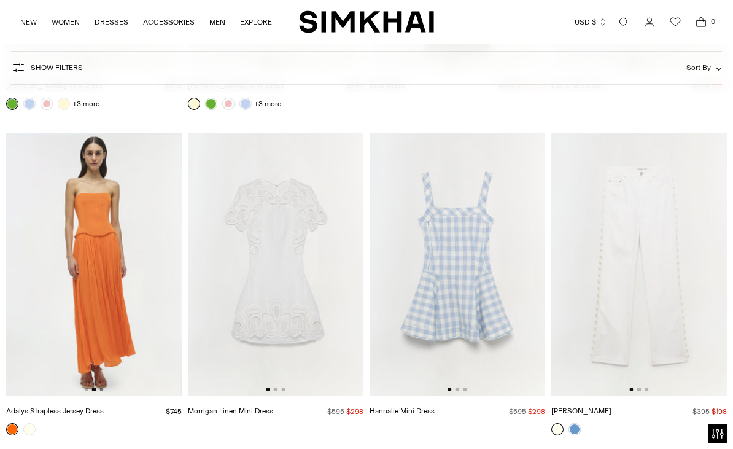
click at [101, 387] on button "Go to slide 3" at bounding box center [101, 389] width 4 height 4
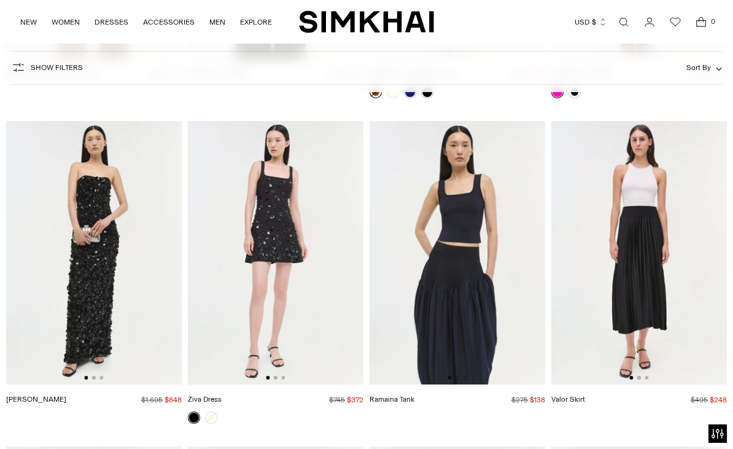
scroll to position [27113, 0]
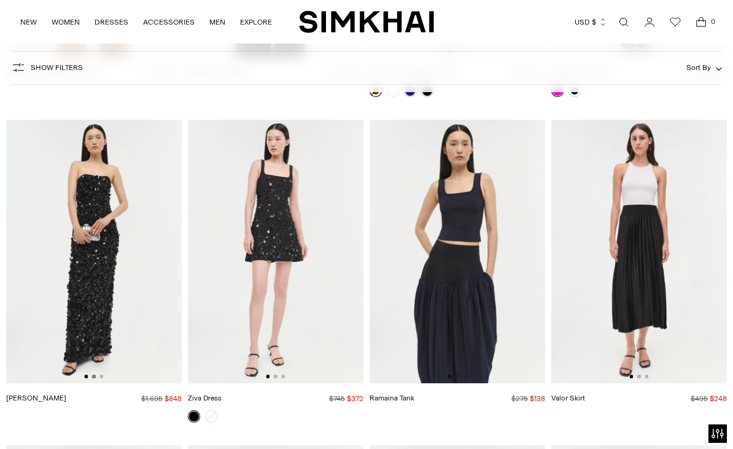
click at [94, 375] on button "Go to slide 2" at bounding box center [94, 377] width 4 height 4
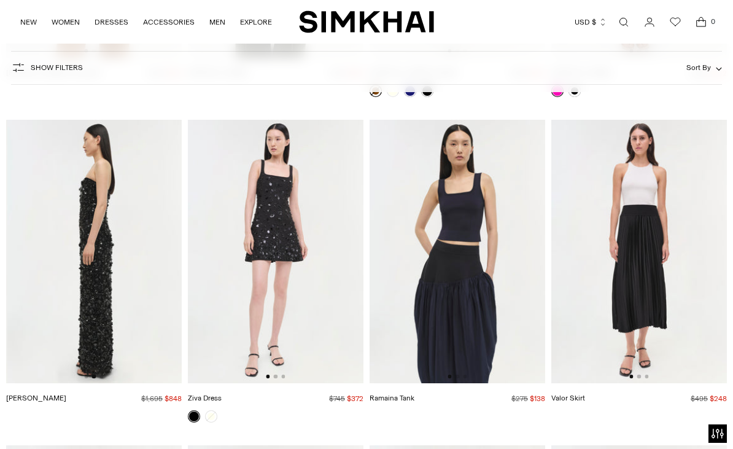
scroll to position [0, 176]
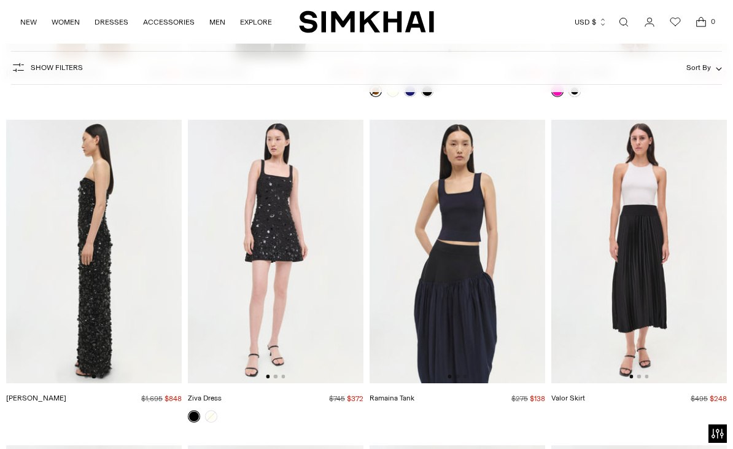
click at [102, 375] on button "Go to slide 3" at bounding box center [101, 377] width 4 height 4
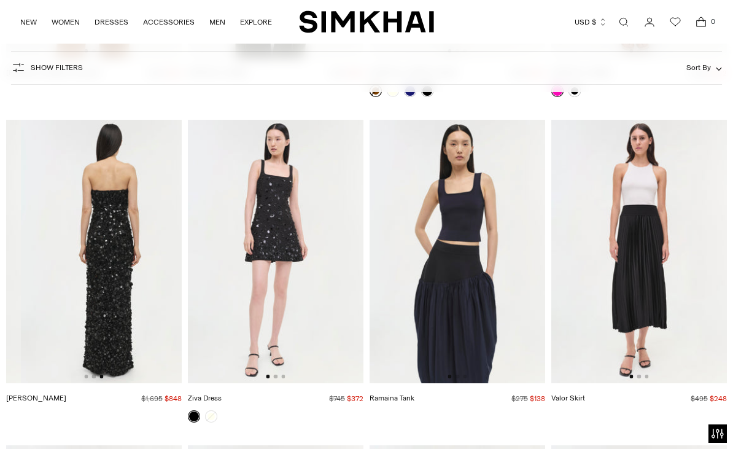
scroll to position [0, 351]
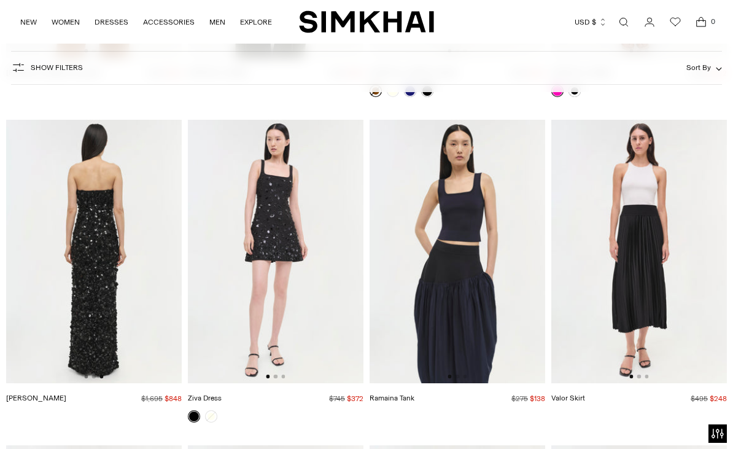
click at [87, 375] on button "Go to slide 1" at bounding box center [86, 377] width 4 height 4
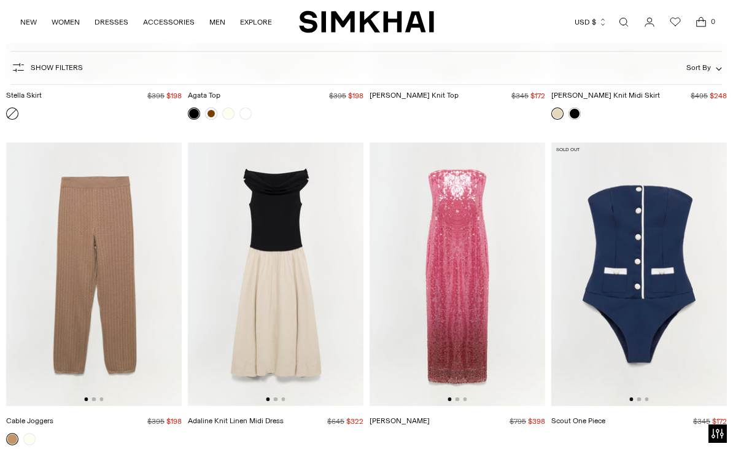
scroll to position [29334, 0]
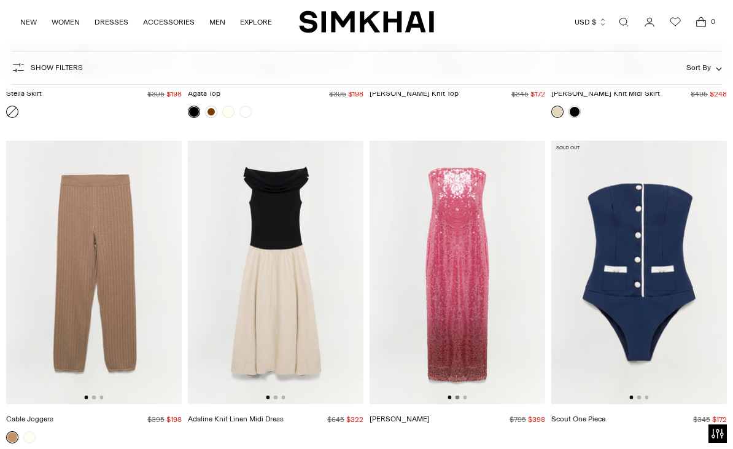
click at [457, 395] on button "Go to slide 2" at bounding box center [458, 397] width 4 height 4
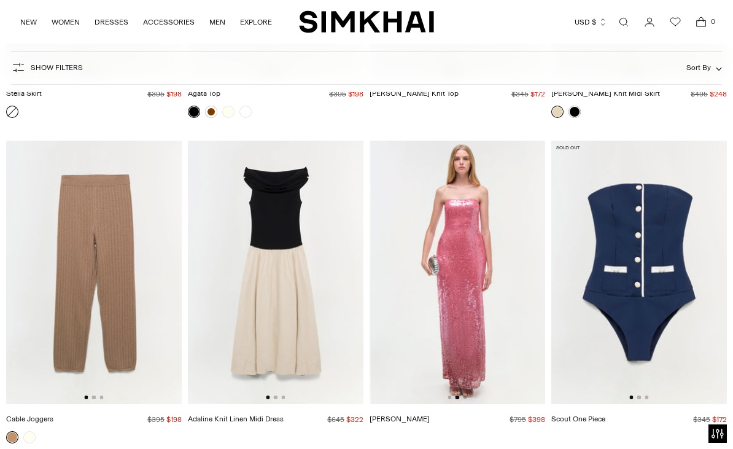
scroll to position [0, 176]
click at [465, 395] on button "Go to slide 3" at bounding box center [465, 397] width 4 height 4
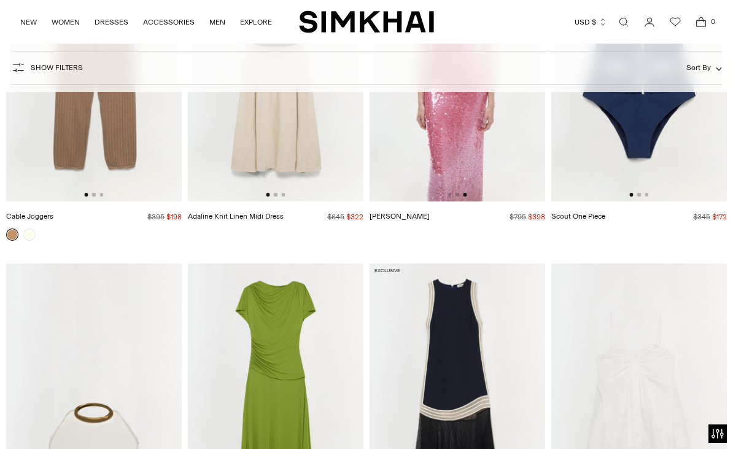
scroll to position [29641, 0]
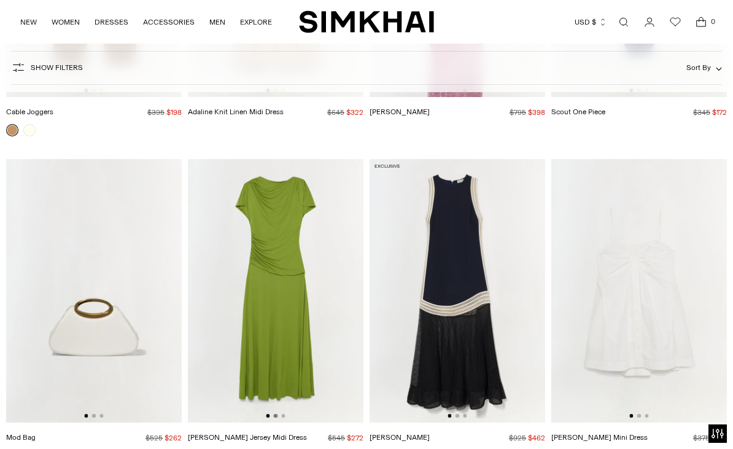
click at [276, 414] on button "Go to slide 2" at bounding box center [276, 416] width 4 height 4
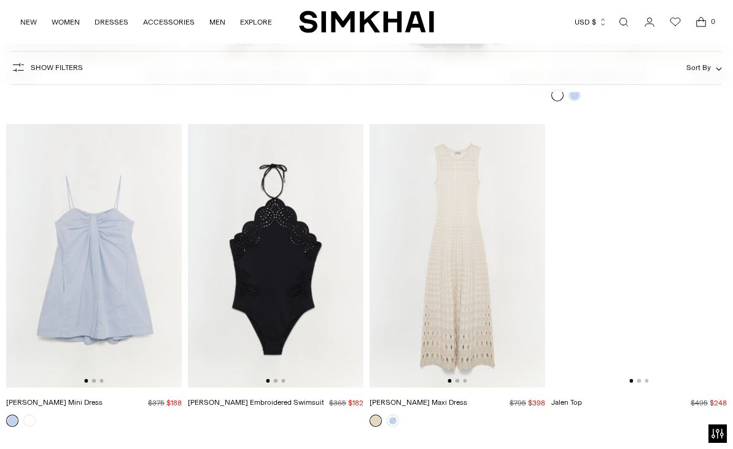
scroll to position [29999, 0]
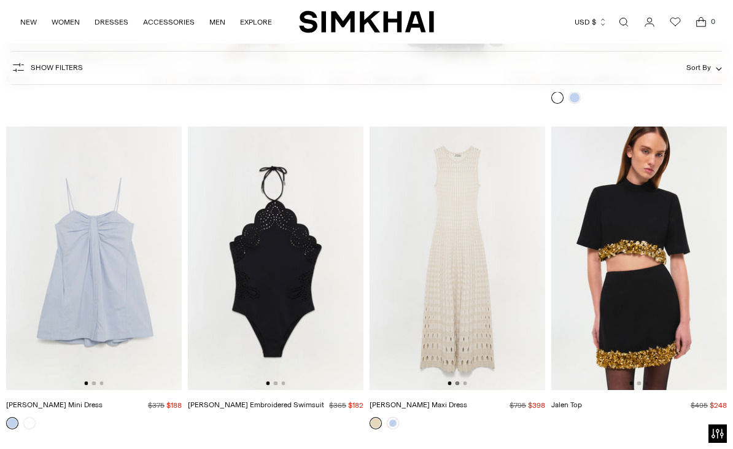
click at [458, 381] on button "Go to slide 2" at bounding box center [458, 383] width 4 height 4
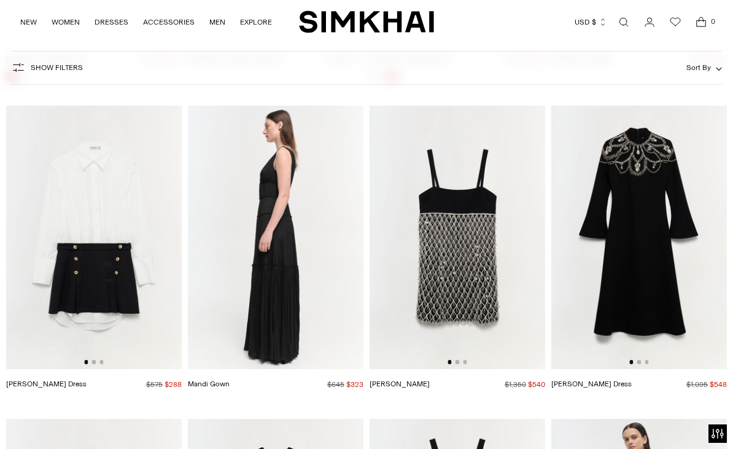
scroll to position [5835, 0]
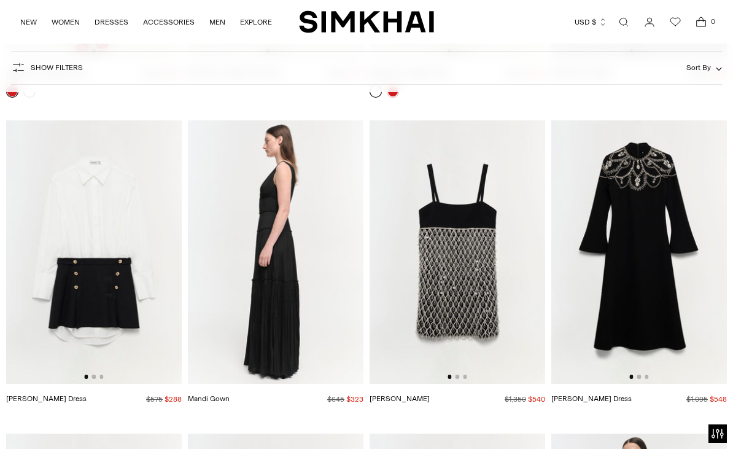
click at [282, 259] on img at bounding box center [276, 251] width 176 height 263
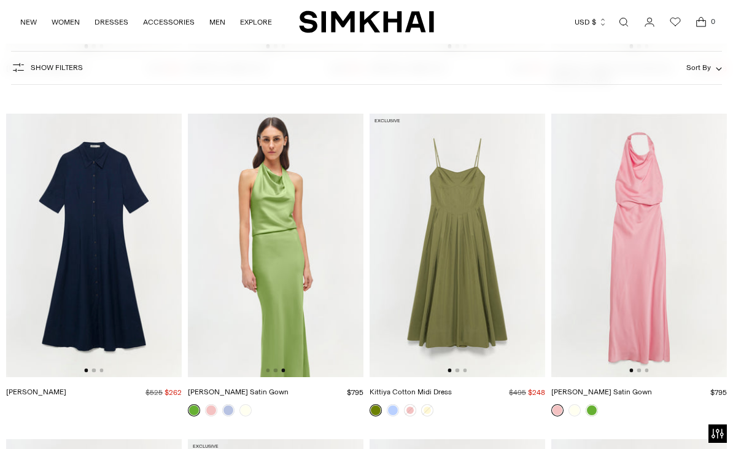
scroll to position [17169, 0]
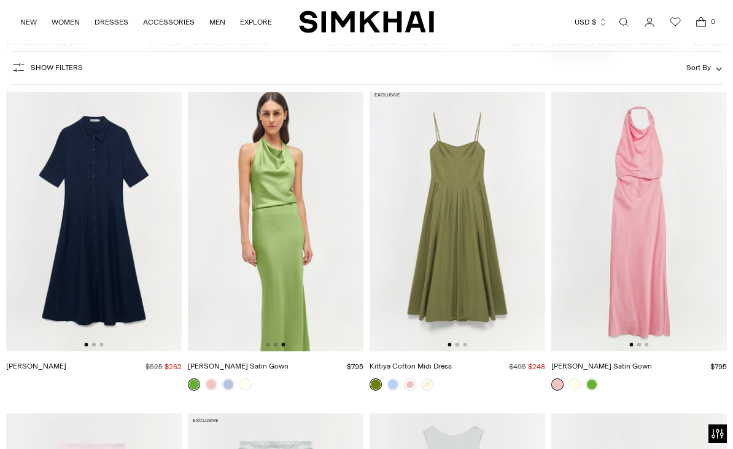
click at [278, 220] on img at bounding box center [276, 219] width 176 height 263
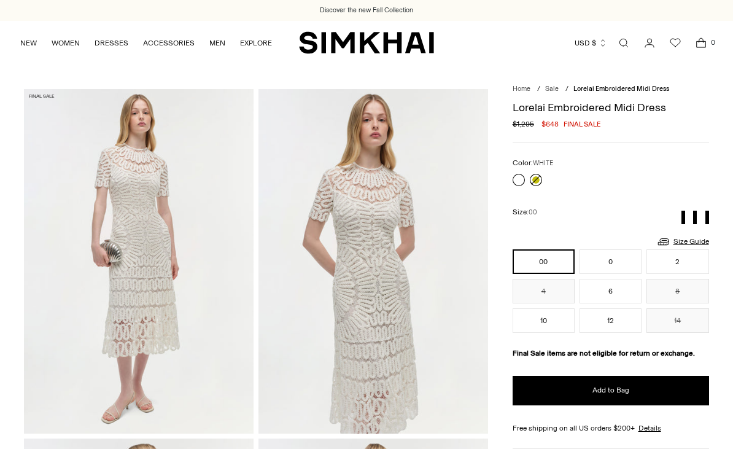
click at [535, 178] on link at bounding box center [536, 180] width 12 height 12
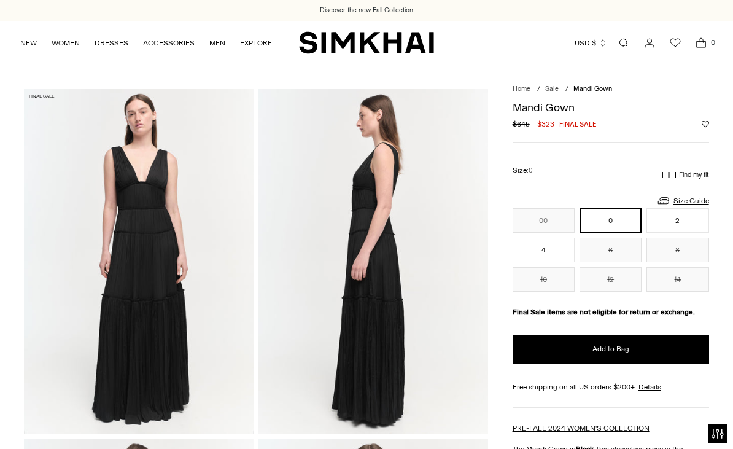
click at [157, 212] on img at bounding box center [139, 261] width 230 height 344
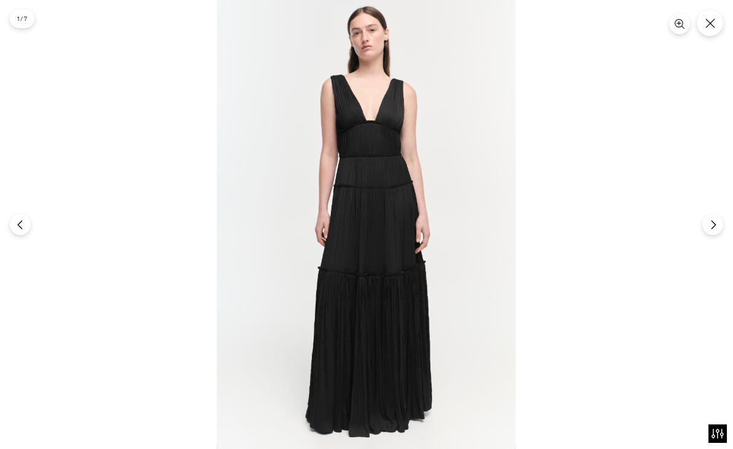
click at [365, 136] on img at bounding box center [366, 224] width 299 height 449
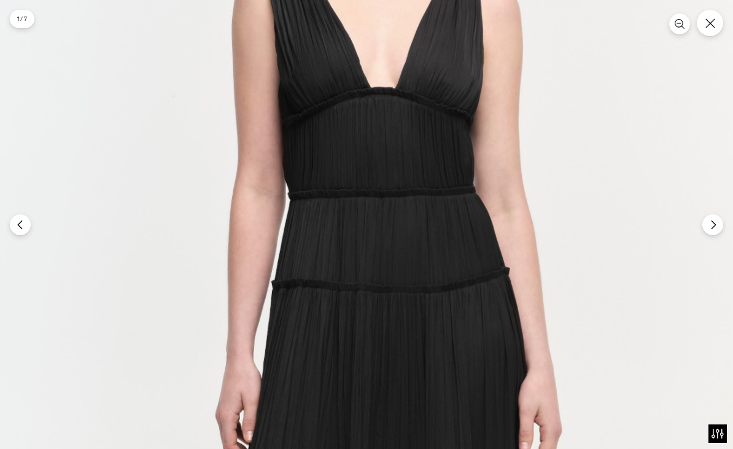
click at [365, 136] on img at bounding box center [370, 399] width 898 height 1347
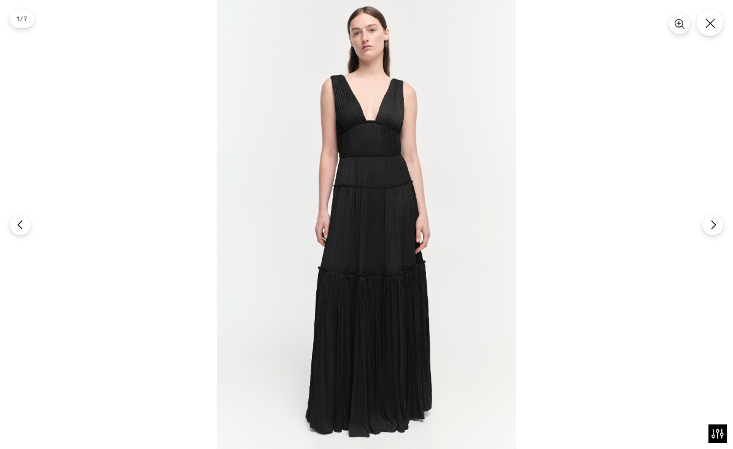
click at [365, 136] on img at bounding box center [366, 224] width 299 height 449
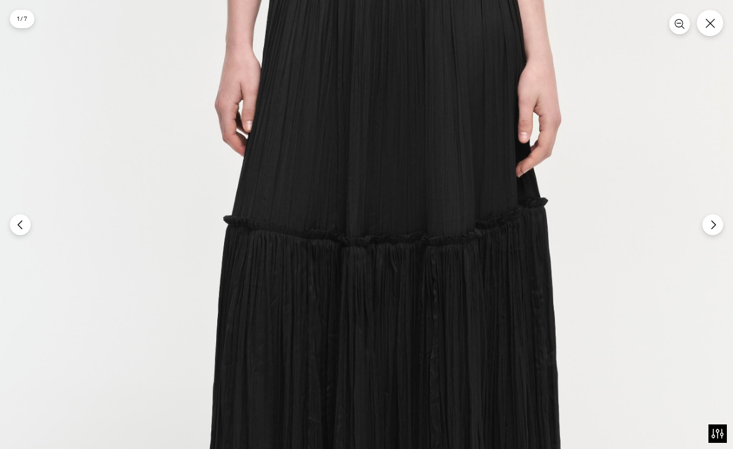
scroll to position [2, 0]
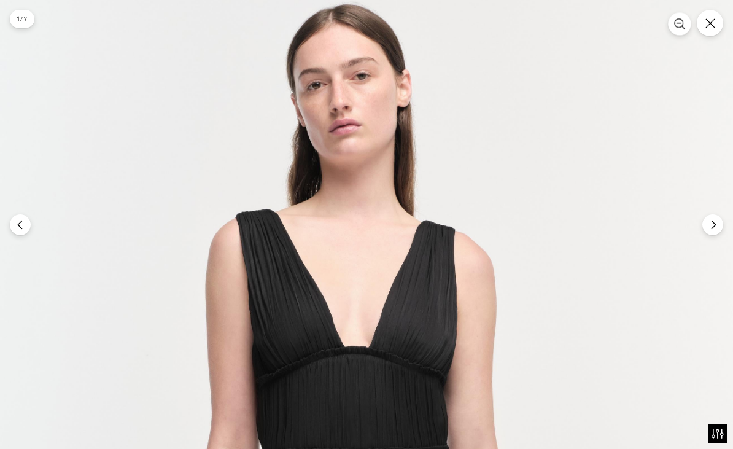
click at [674, 33] on button "Zoom" at bounding box center [679, 23] width 23 height 23
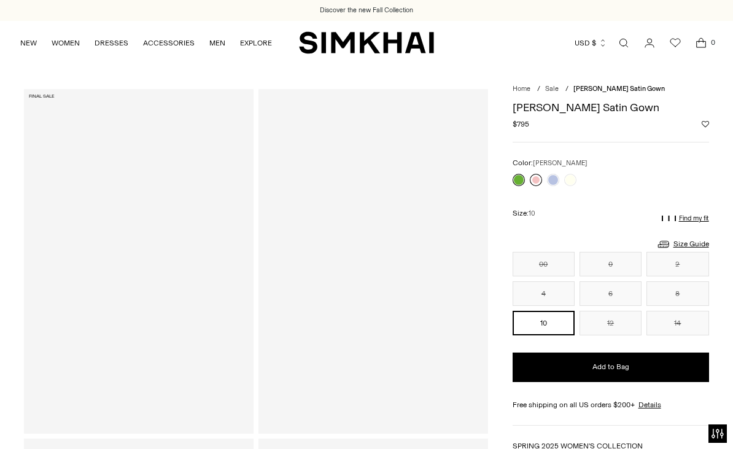
click at [534, 179] on link at bounding box center [536, 180] width 12 height 12
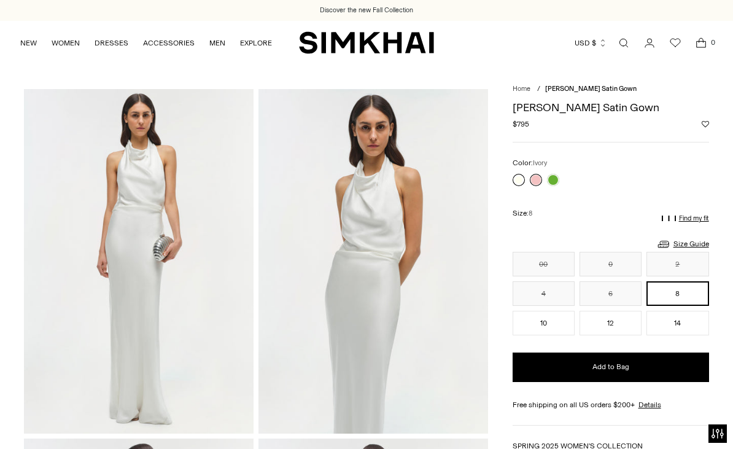
click at [518, 181] on link at bounding box center [519, 180] width 12 height 12
